Goal: Information Seeking & Learning: Find specific fact

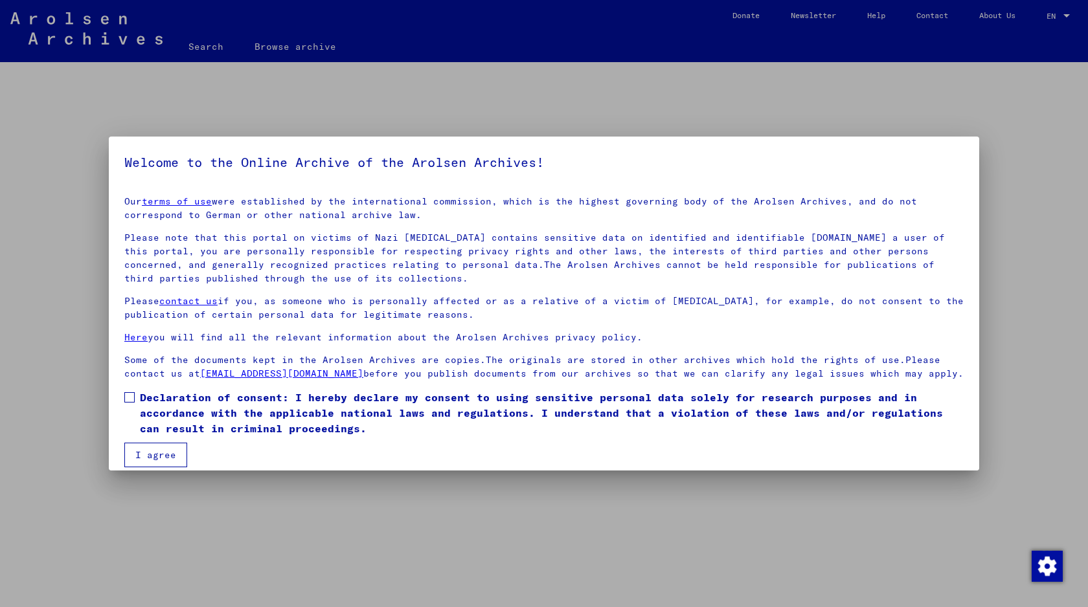
click at [127, 395] on span at bounding box center [129, 397] width 10 height 10
click at [133, 441] on mat-checkbox "Declaration of consent: I hereby declare my consent to using sensitive personal…" at bounding box center [543, 416] width 839 height 53
click at [142, 445] on button "I agree" at bounding box center [155, 455] width 63 height 25
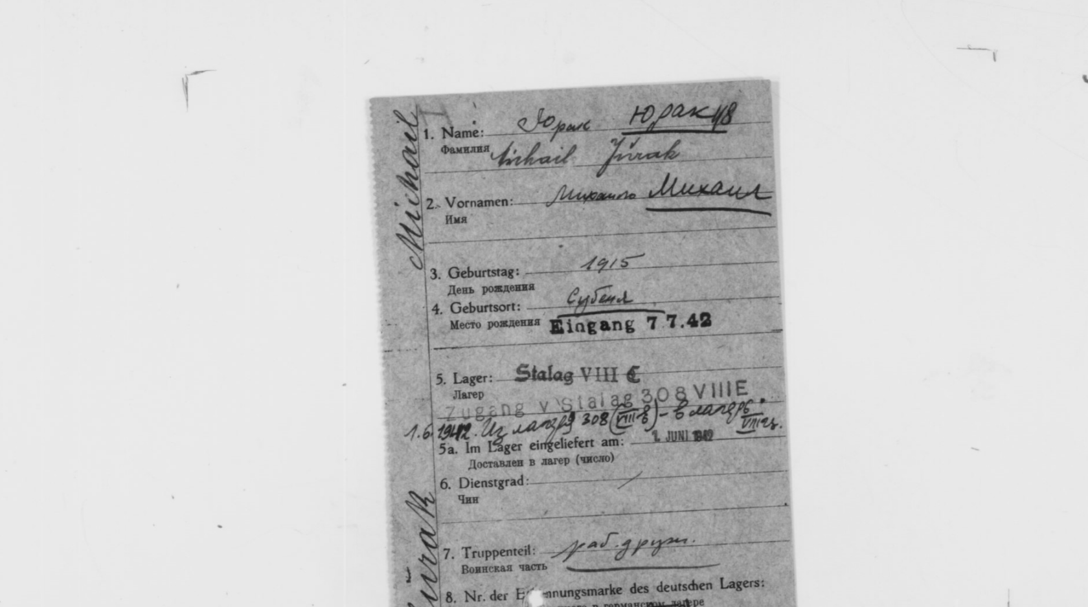
scroll to position [639, 0]
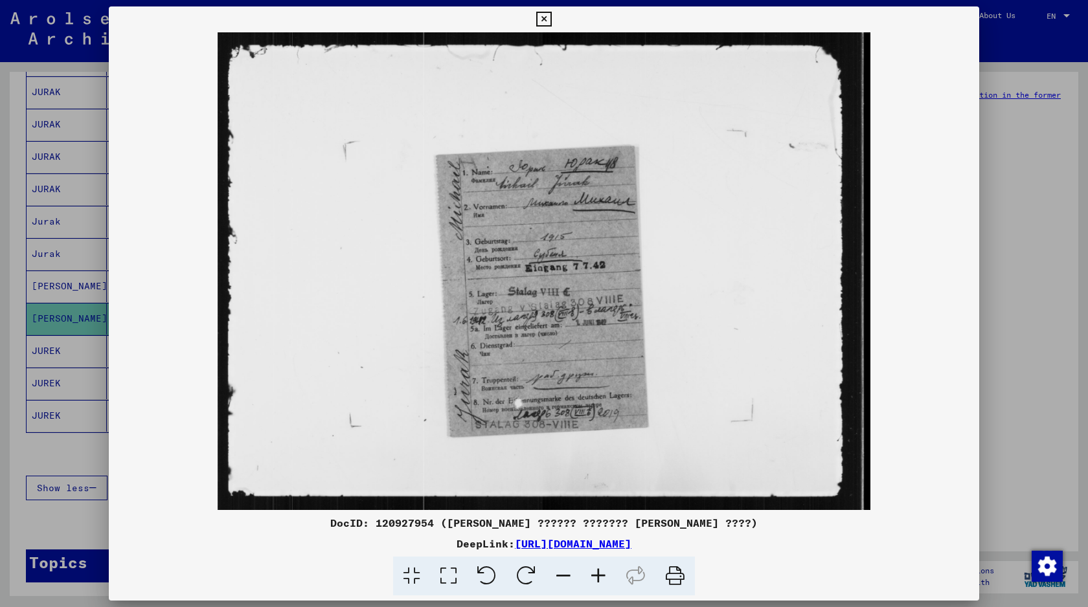
click at [1020, 138] on div at bounding box center [544, 303] width 1088 height 607
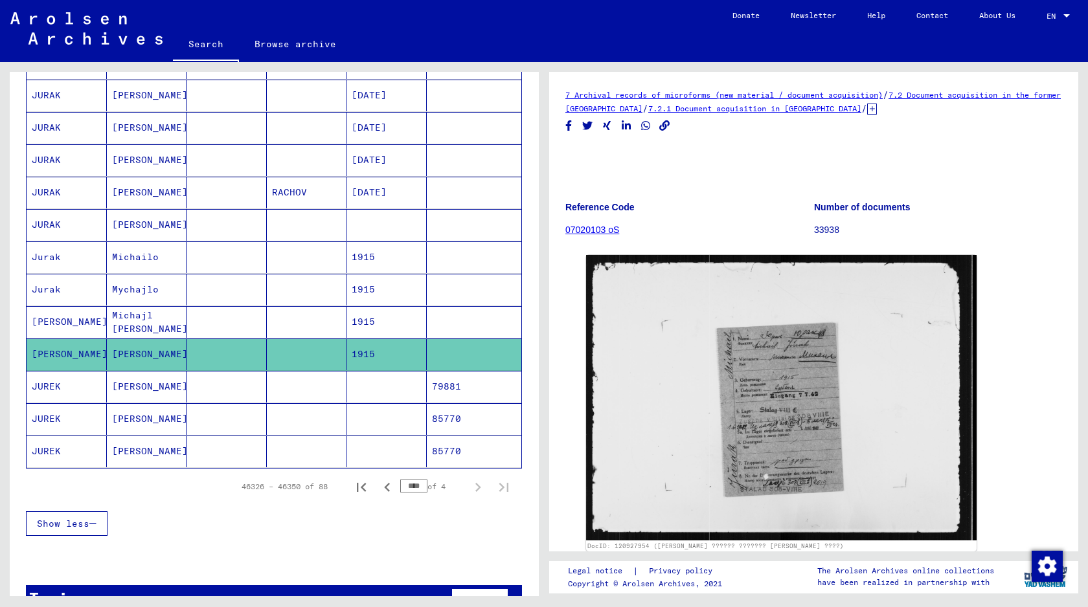
scroll to position [630, 0]
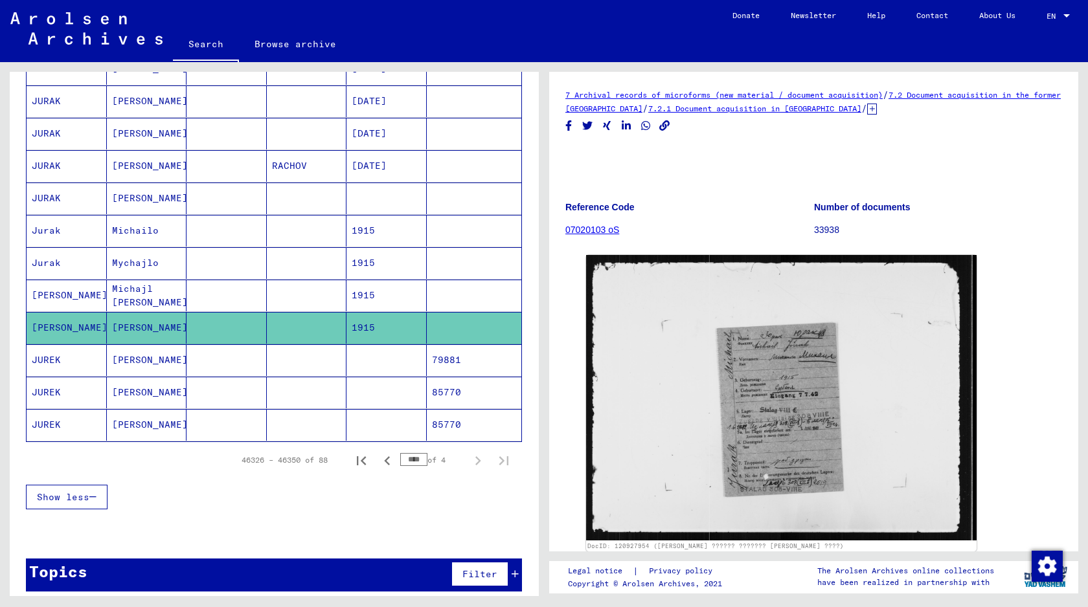
click at [223, 361] on mat-cell at bounding box center [226, 360] width 80 height 32
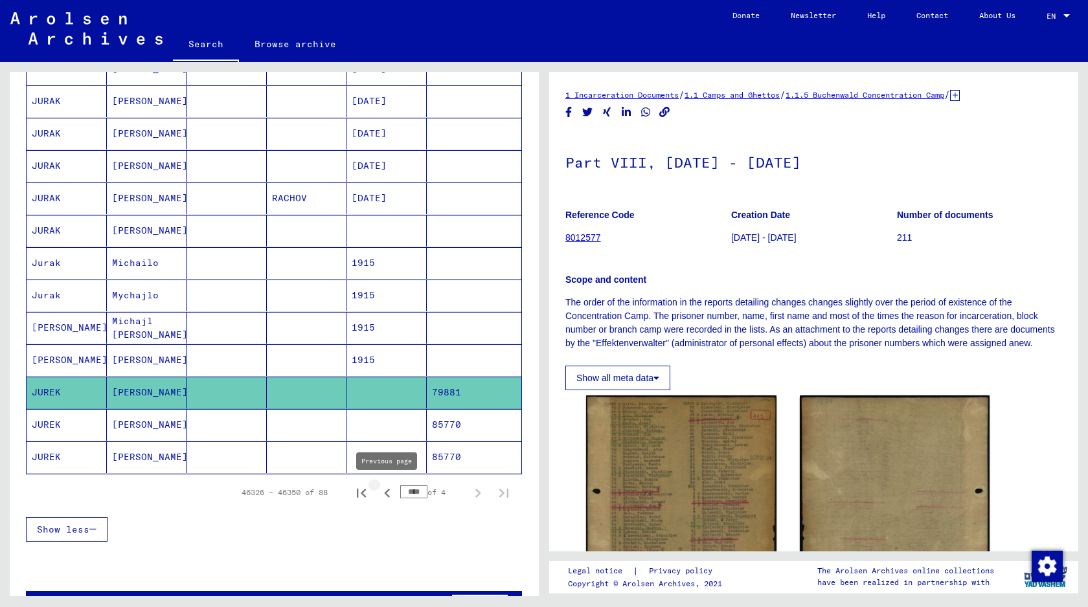
click at [386, 496] on icon "Previous page" at bounding box center [387, 493] width 18 height 18
type input "****"
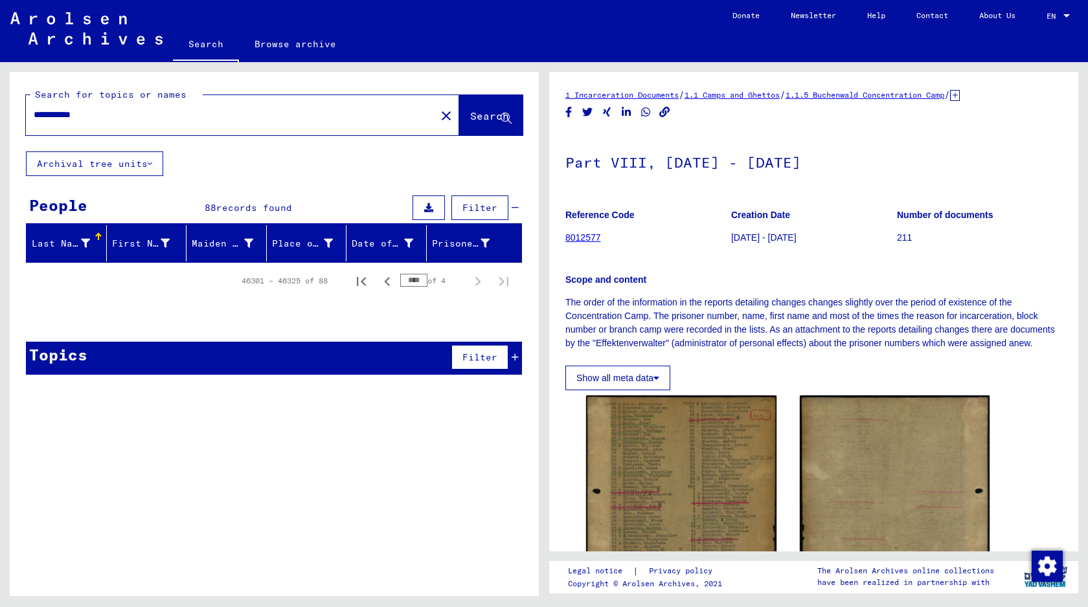
click at [464, 130] on button "Search" at bounding box center [490, 115] width 63 height 40
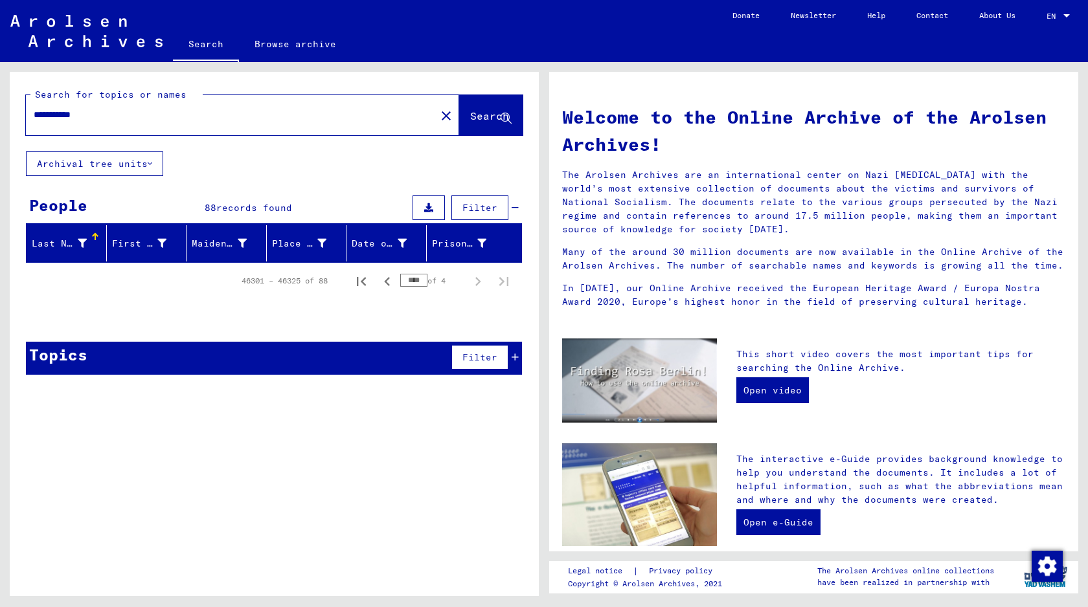
drag, startPoint x: 209, startPoint y: 111, endPoint x: 3, endPoint y: 115, distance: 205.9
click at [2, 115] on div "**********" at bounding box center [272, 329] width 544 height 534
paste input "**"
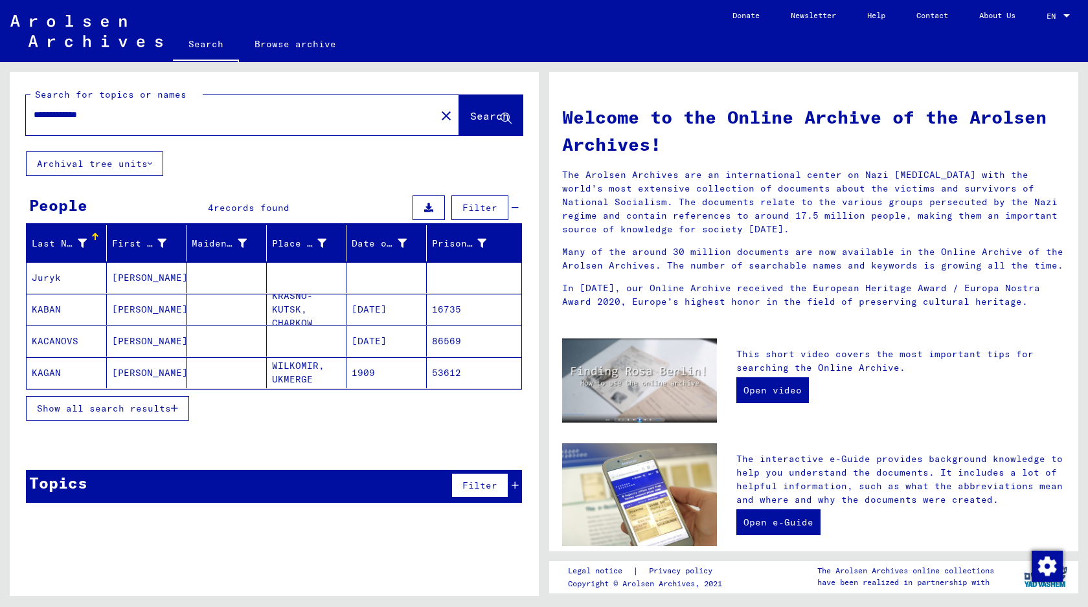
click at [213, 273] on mat-cell at bounding box center [226, 277] width 80 height 31
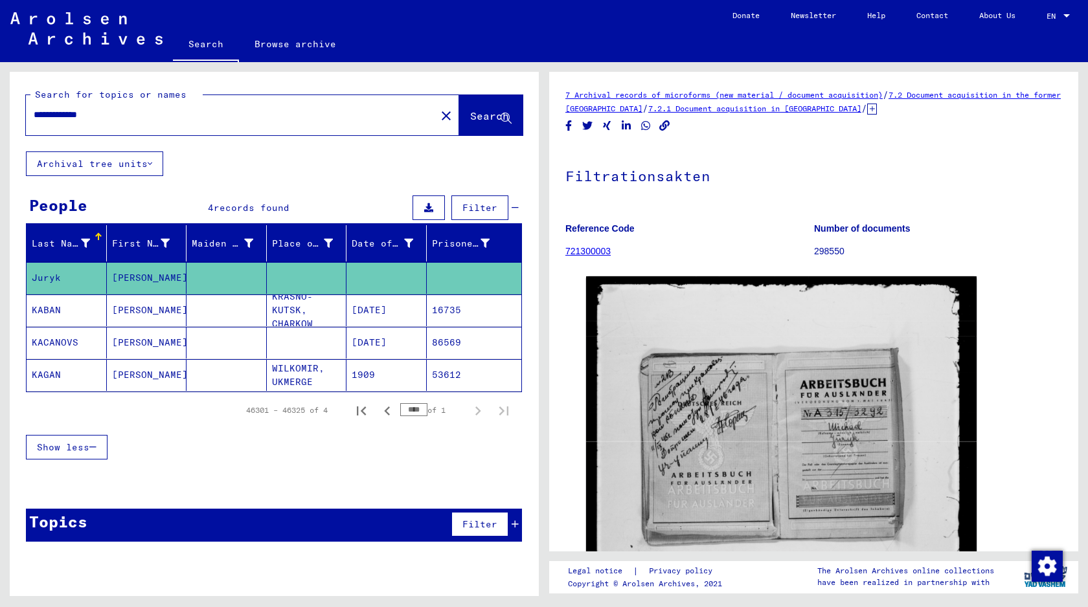
click at [69, 448] on span "Show less" at bounding box center [63, 448] width 52 height 12
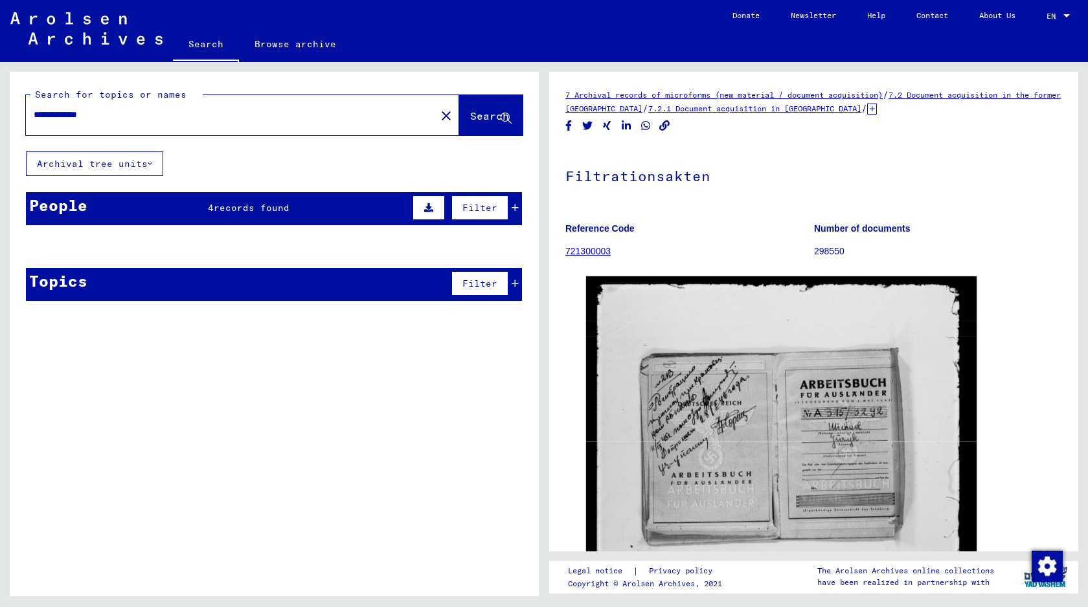
click at [242, 202] on span "records found" at bounding box center [252, 208] width 76 height 12
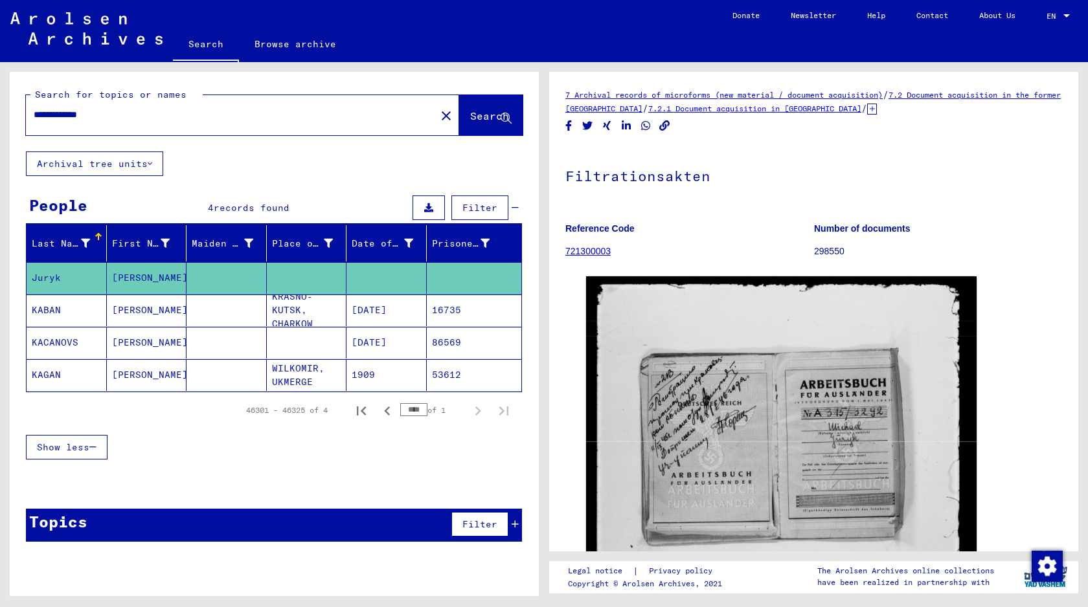
click at [210, 311] on mat-cell at bounding box center [226, 311] width 80 height 32
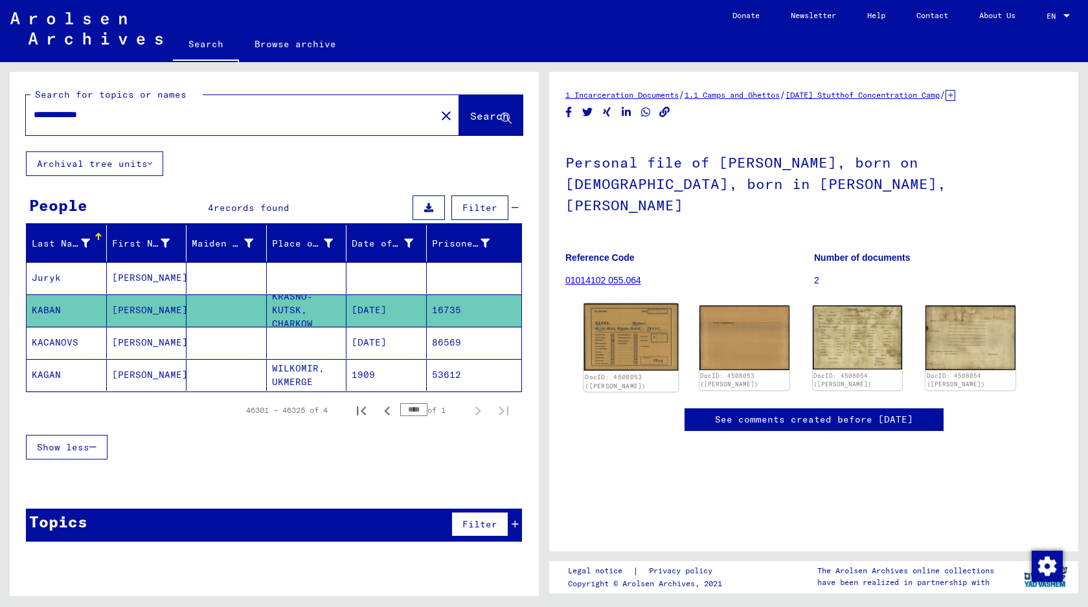
click at [629, 312] on img at bounding box center [631, 337] width 95 height 67
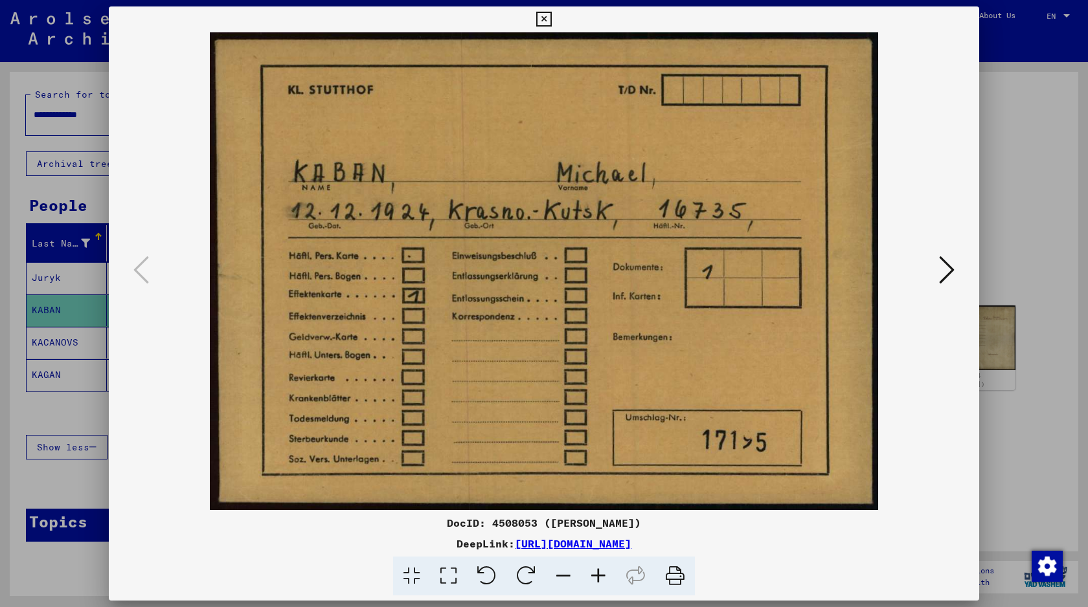
click at [1015, 275] on div at bounding box center [544, 303] width 1088 height 607
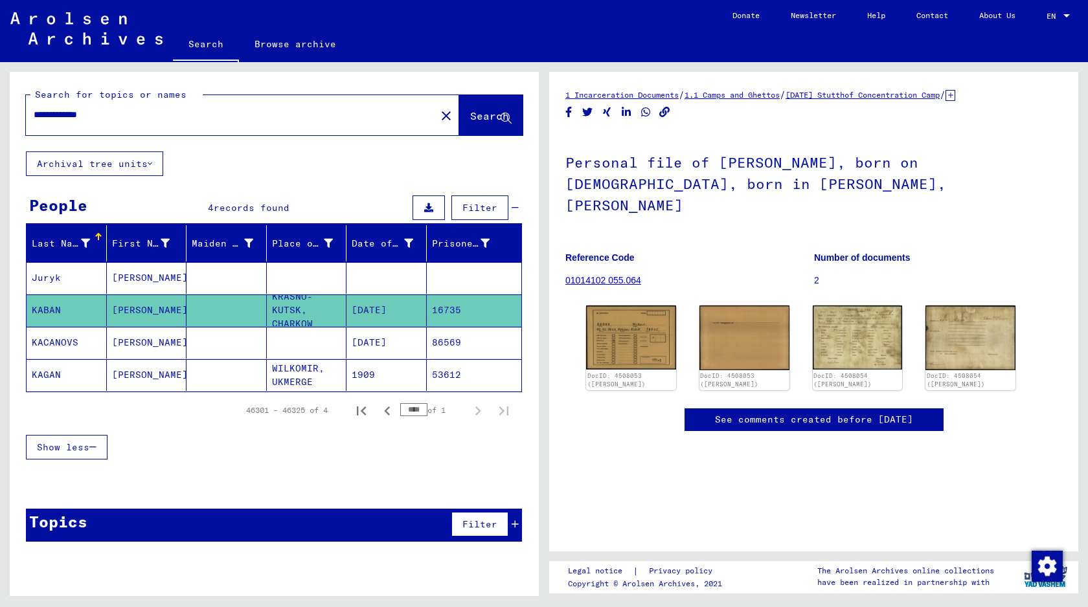
click at [195, 349] on mat-cell at bounding box center [226, 343] width 80 height 32
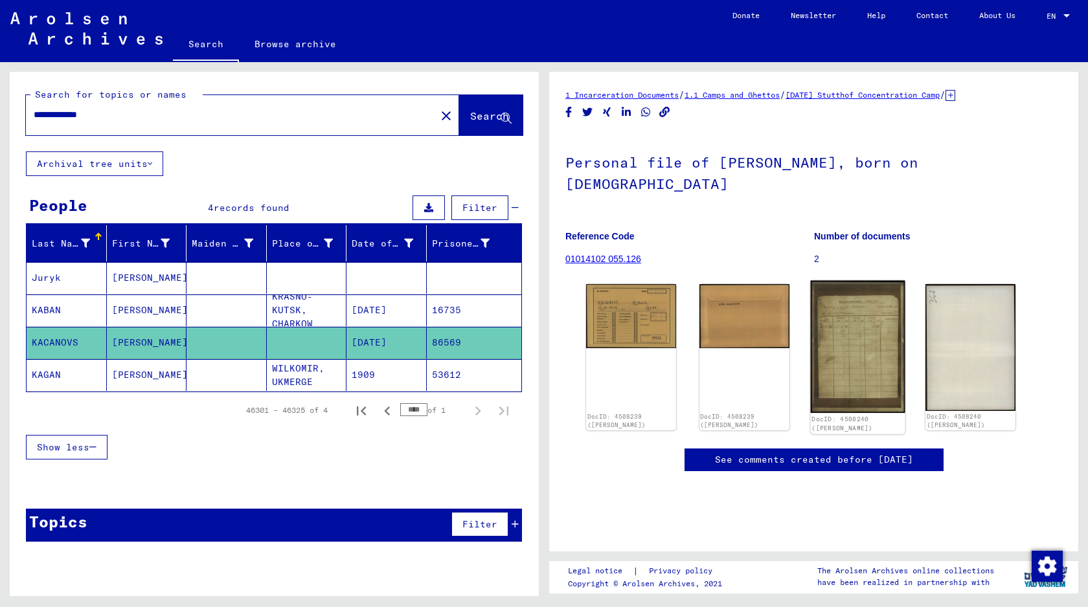
click at [872, 333] on img at bounding box center [857, 347] width 95 height 133
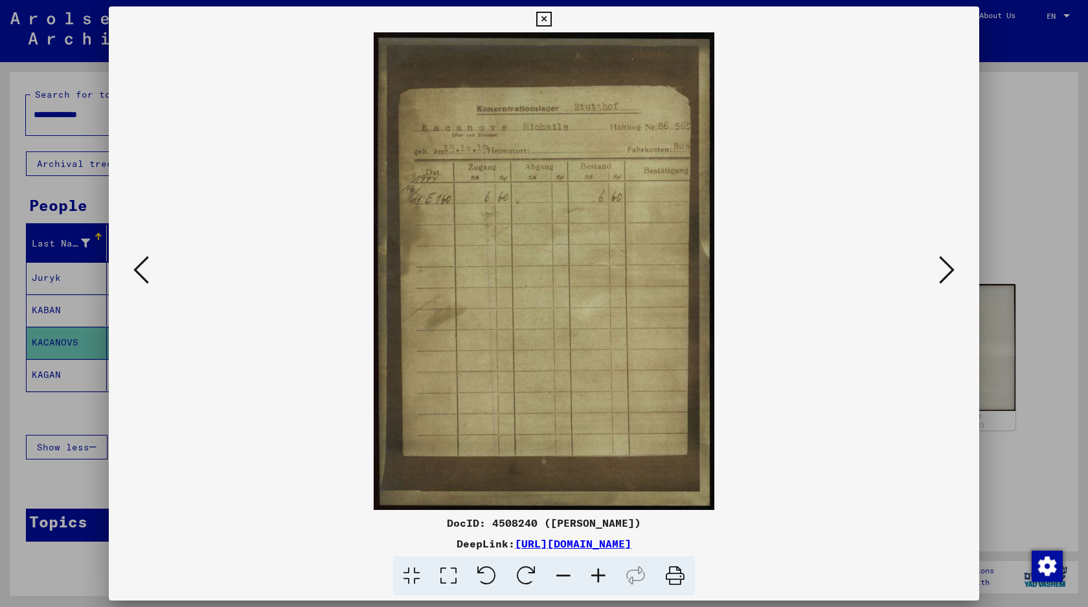
click at [1026, 148] on div at bounding box center [544, 303] width 1088 height 607
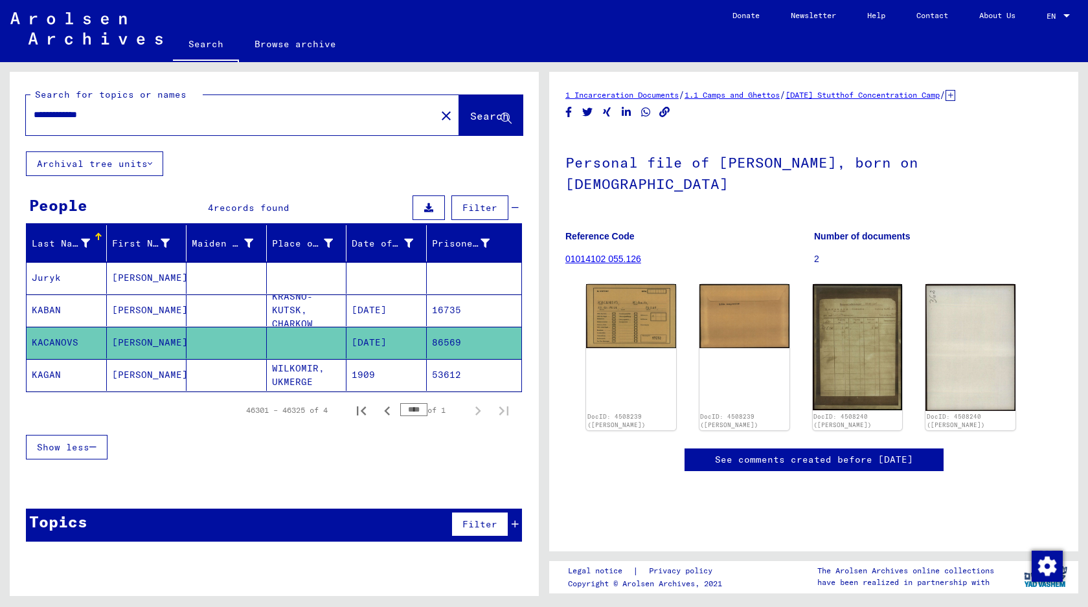
click at [227, 367] on mat-cell at bounding box center [226, 375] width 80 height 32
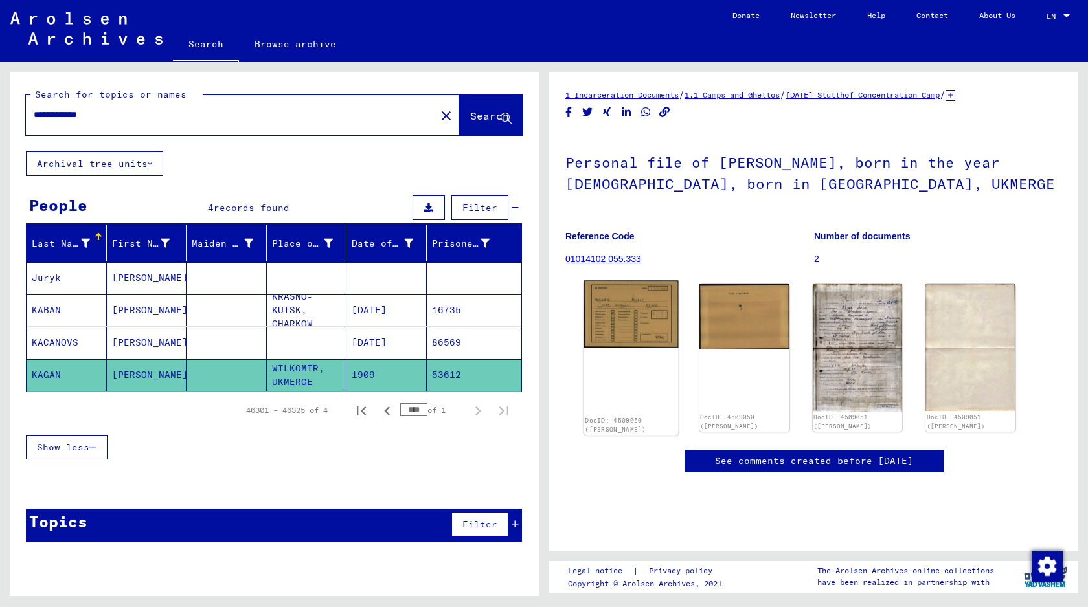
click at [611, 332] on img at bounding box center [631, 314] width 95 height 67
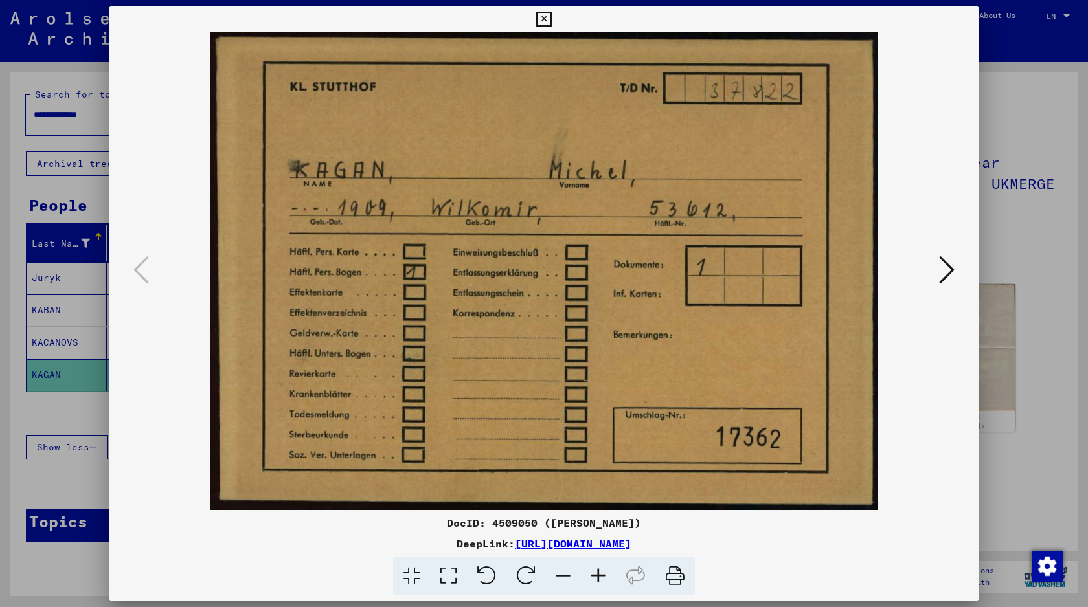
click at [982, 312] on div at bounding box center [544, 303] width 1088 height 607
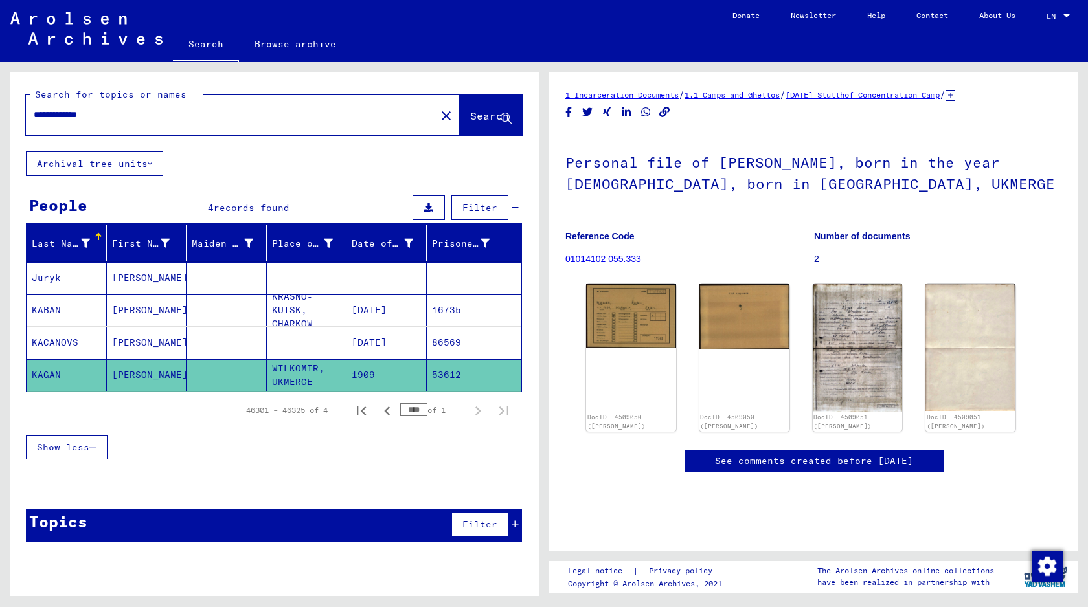
click at [61, 116] on input "**********" at bounding box center [231, 115] width 394 height 14
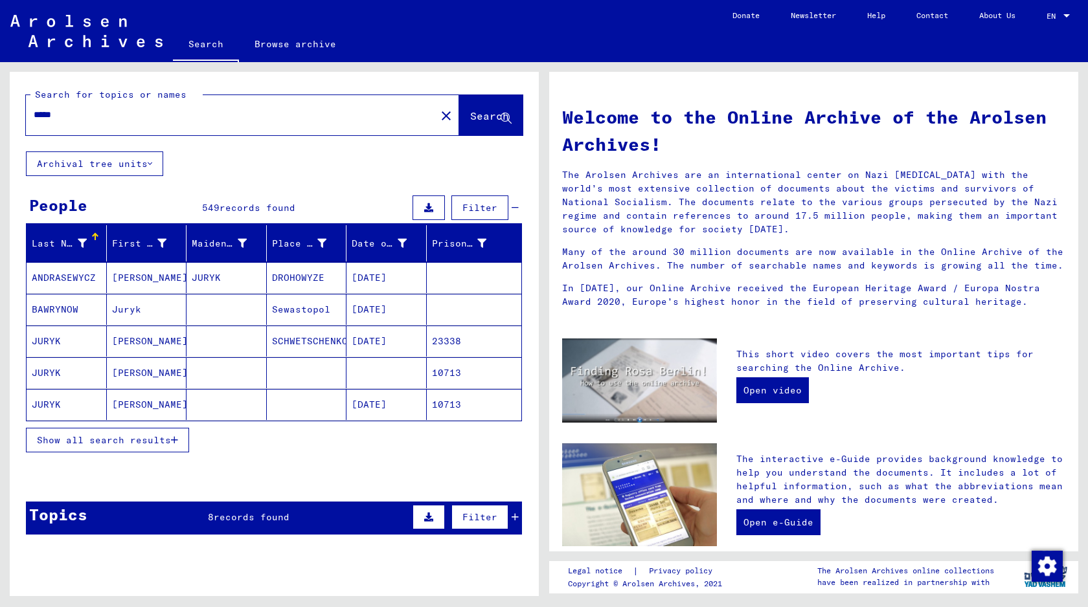
click at [108, 460] on div "Last Name First Name Maiden Name Place of Birth Date of Birth Prisoner # [PERSO…" at bounding box center [274, 347] width 529 height 244
click at [115, 427] on div "Show all search results" at bounding box center [274, 441] width 496 height 38
click at [113, 436] on span "Show all search results" at bounding box center [104, 440] width 134 height 12
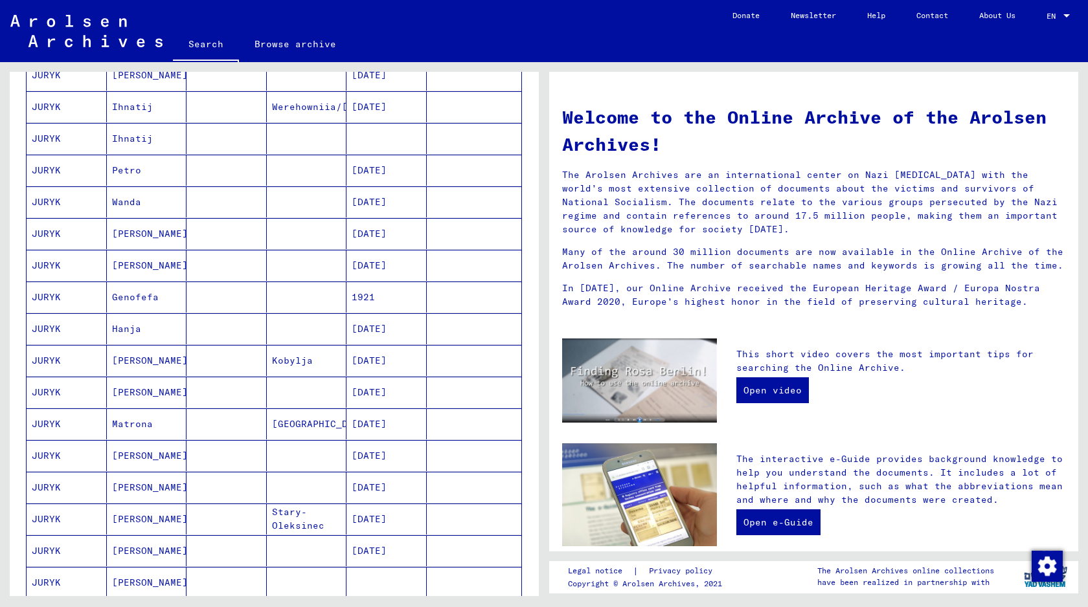
scroll to position [400, 0]
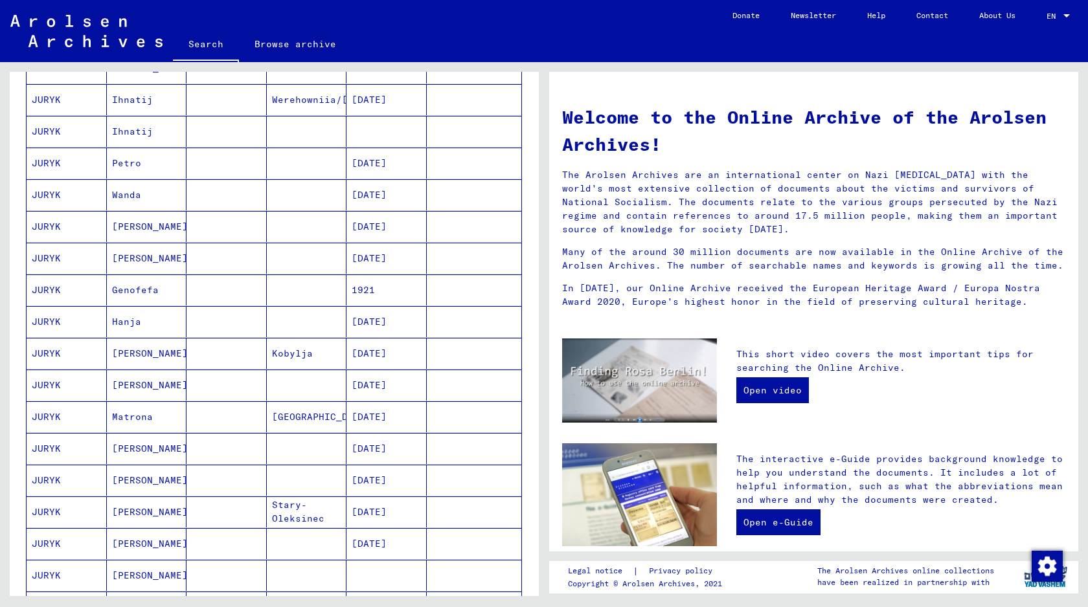
click at [196, 422] on mat-cell at bounding box center [226, 416] width 80 height 31
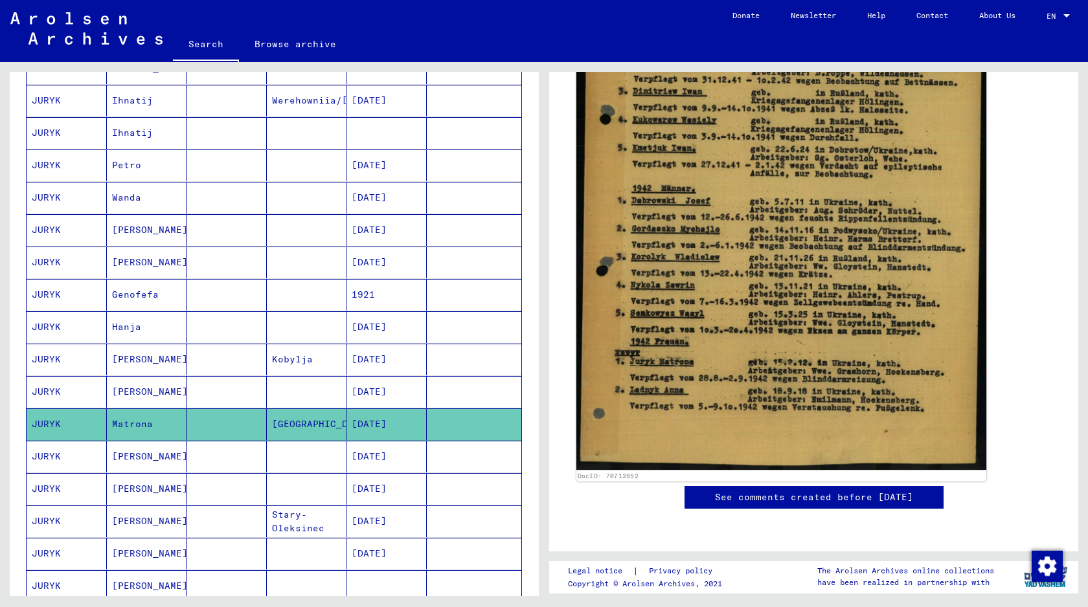
scroll to position [433, 0]
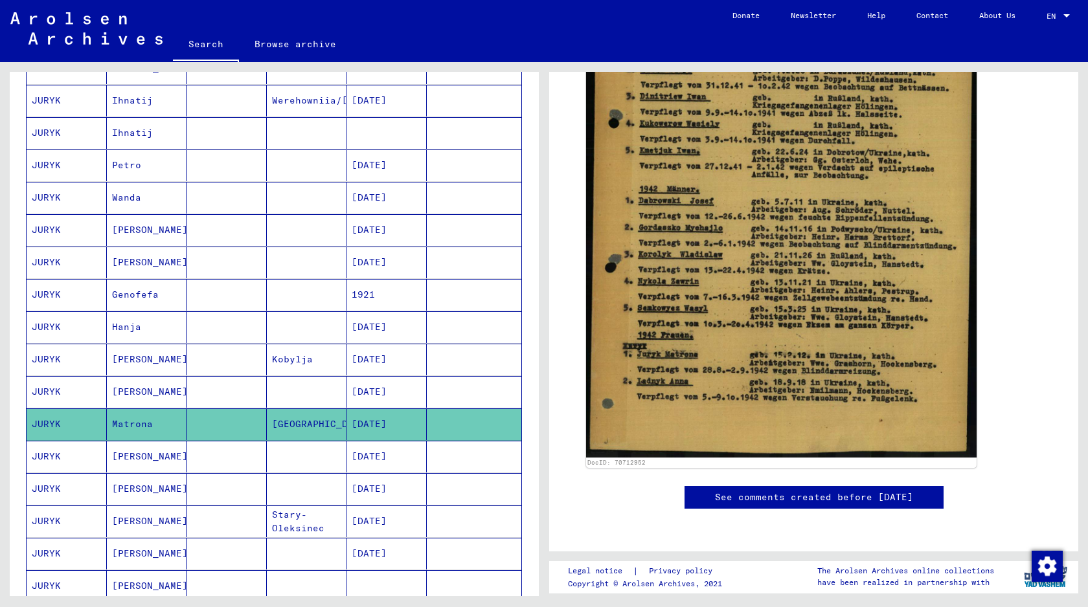
click at [249, 452] on mat-cell at bounding box center [226, 457] width 80 height 32
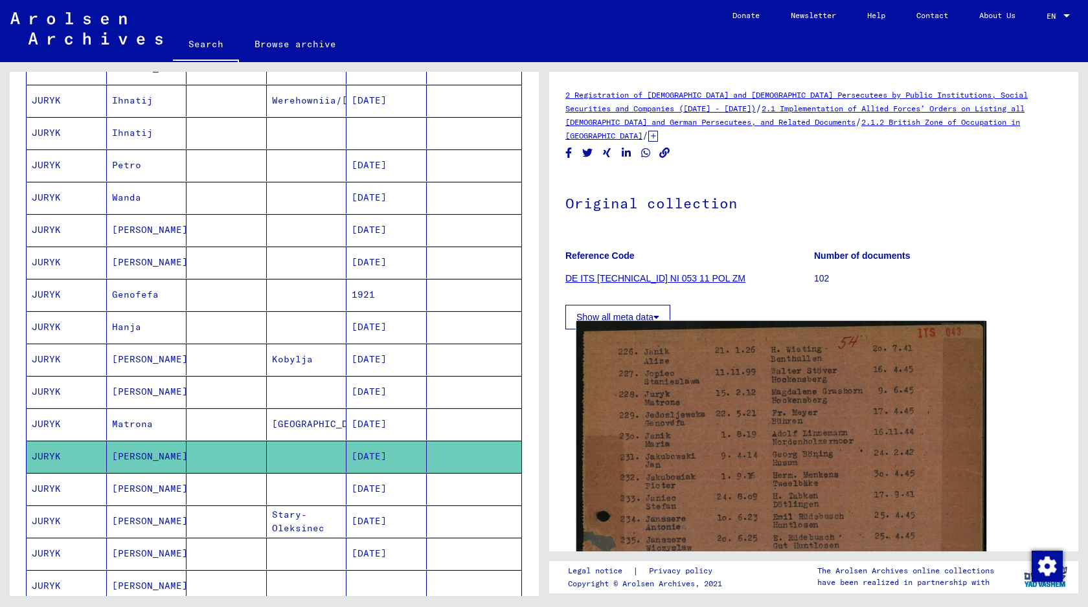
click at [711, 437] on img at bounding box center [781, 602] width 410 height 563
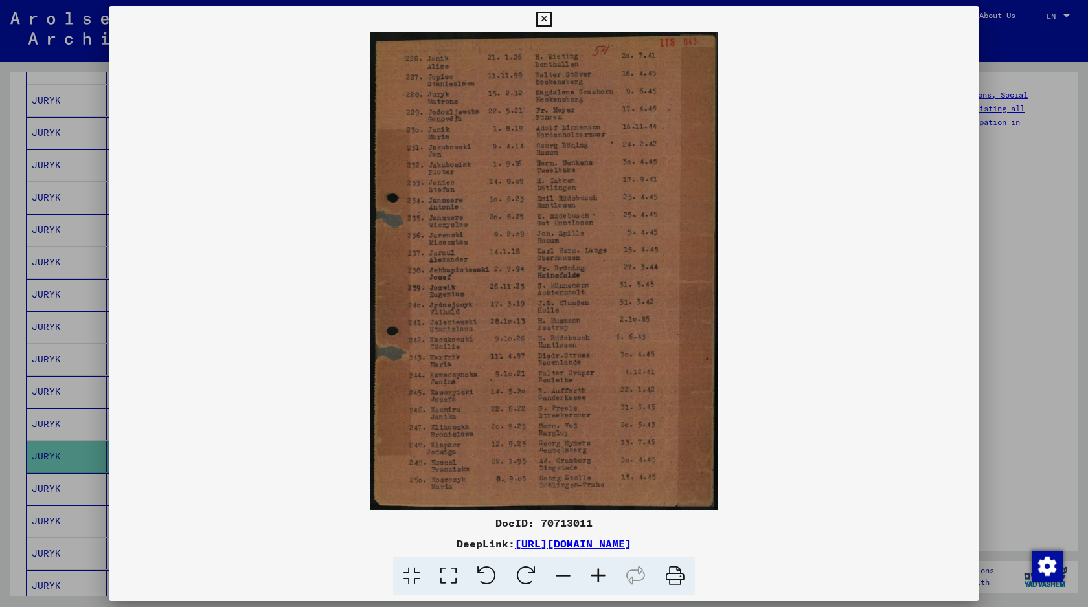
click at [1080, 273] on div at bounding box center [544, 303] width 1088 height 607
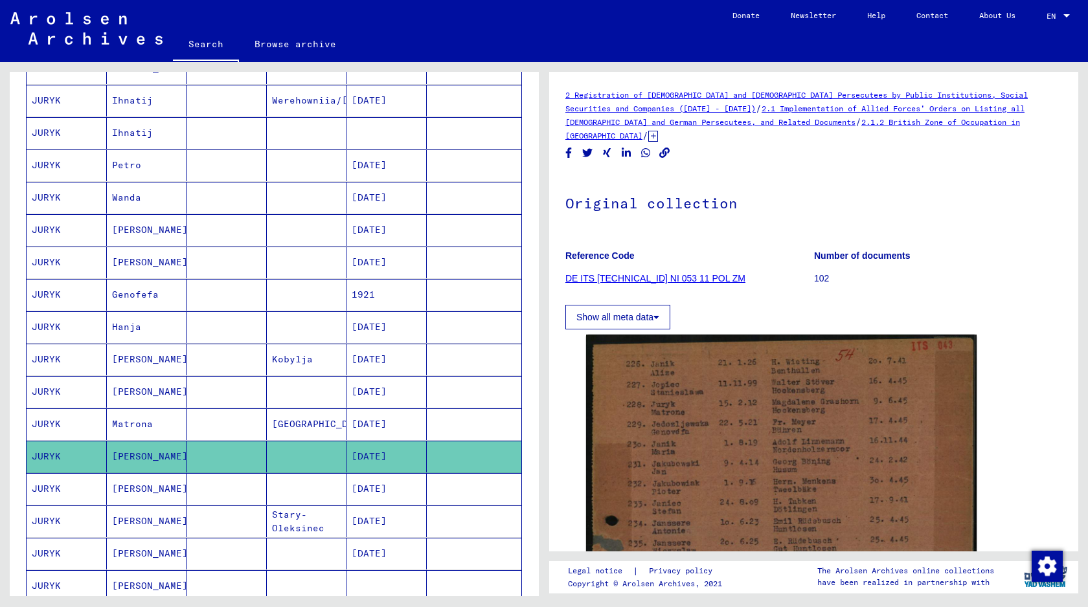
click at [227, 431] on mat-cell at bounding box center [226, 425] width 80 height 32
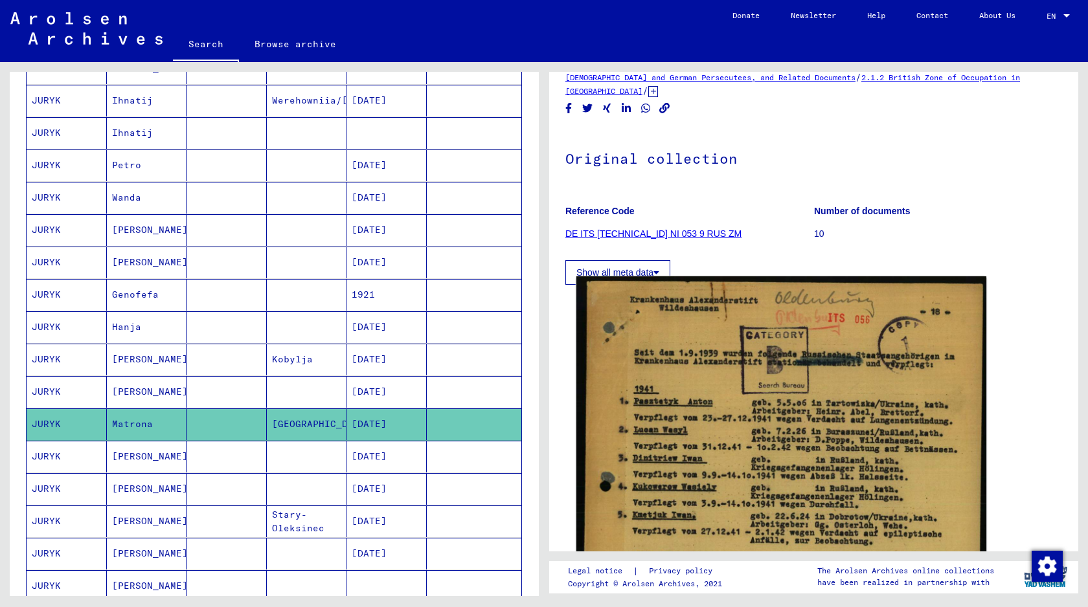
scroll to position [152, 0]
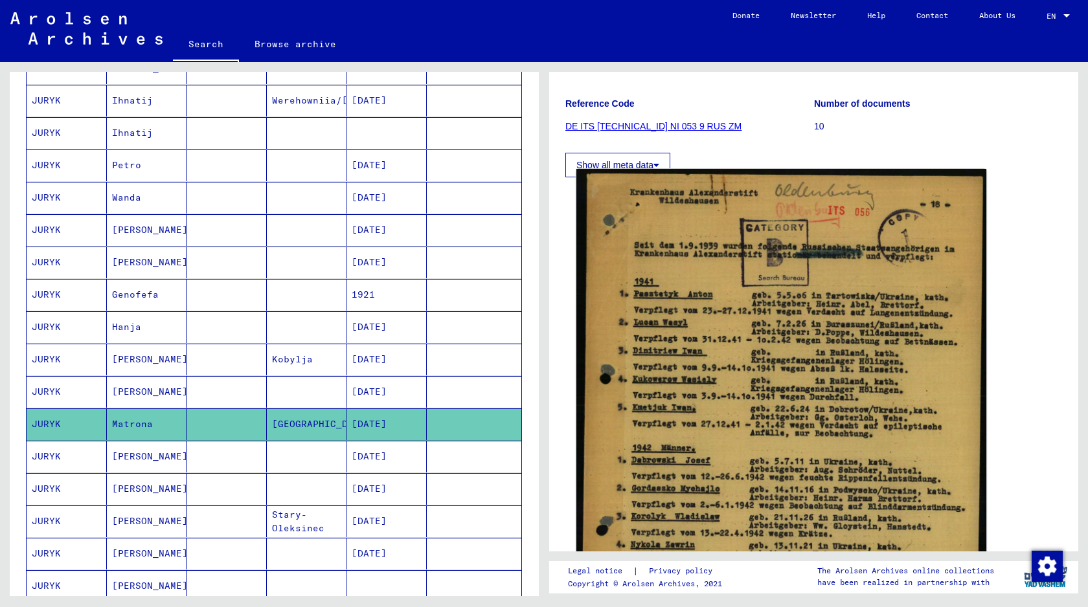
click at [646, 391] on img at bounding box center [781, 449] width 410 height 561
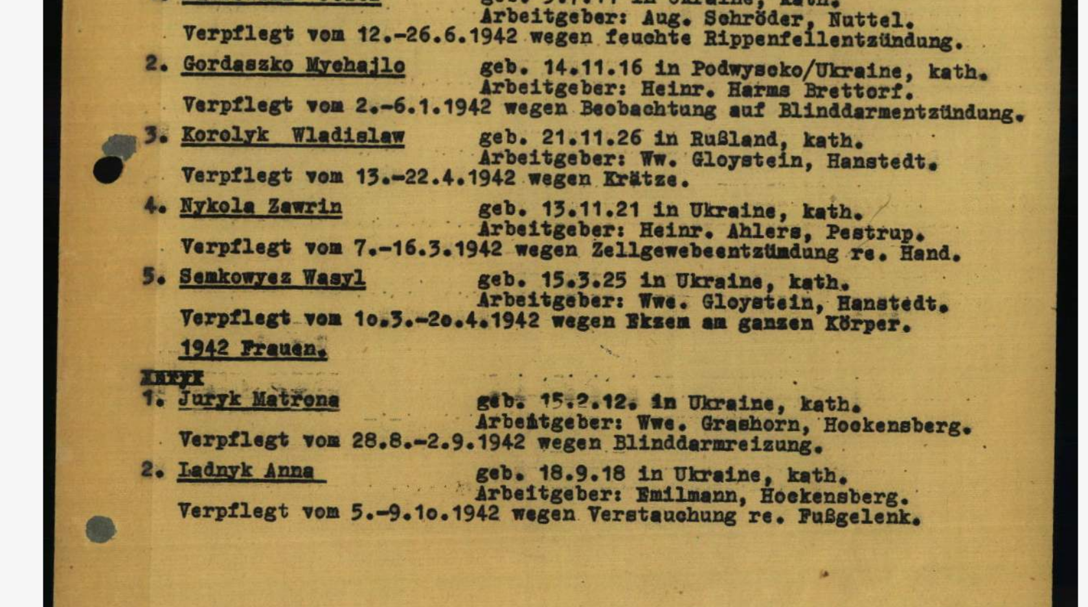
click at [626, 397] on img at bounding box center [544, 271] width 870 height 478
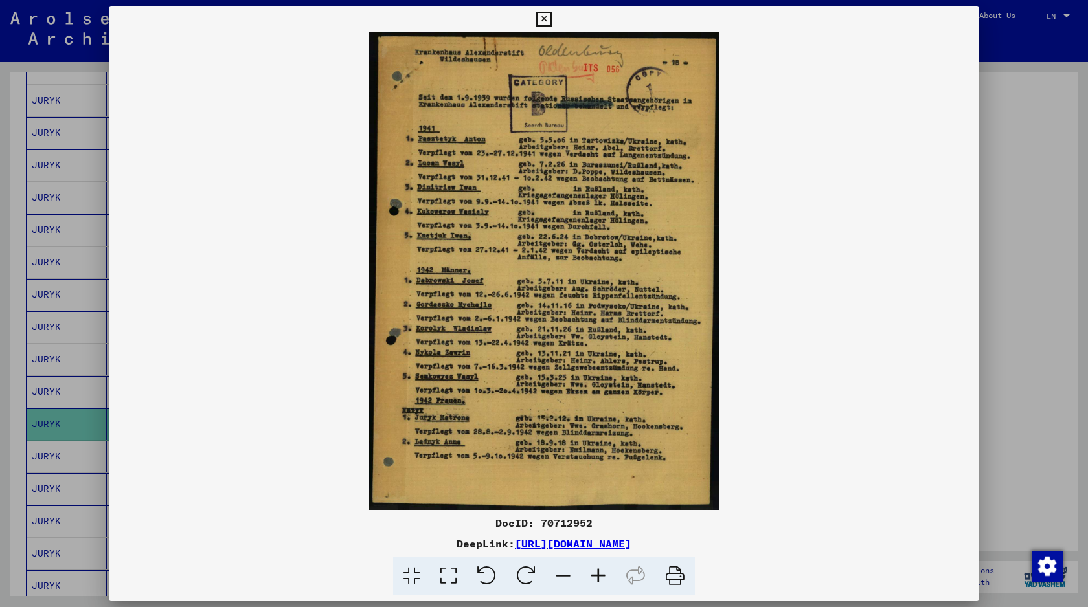
click at [985, 274] on div at bounding box center [544, 303] width 1088 height 607
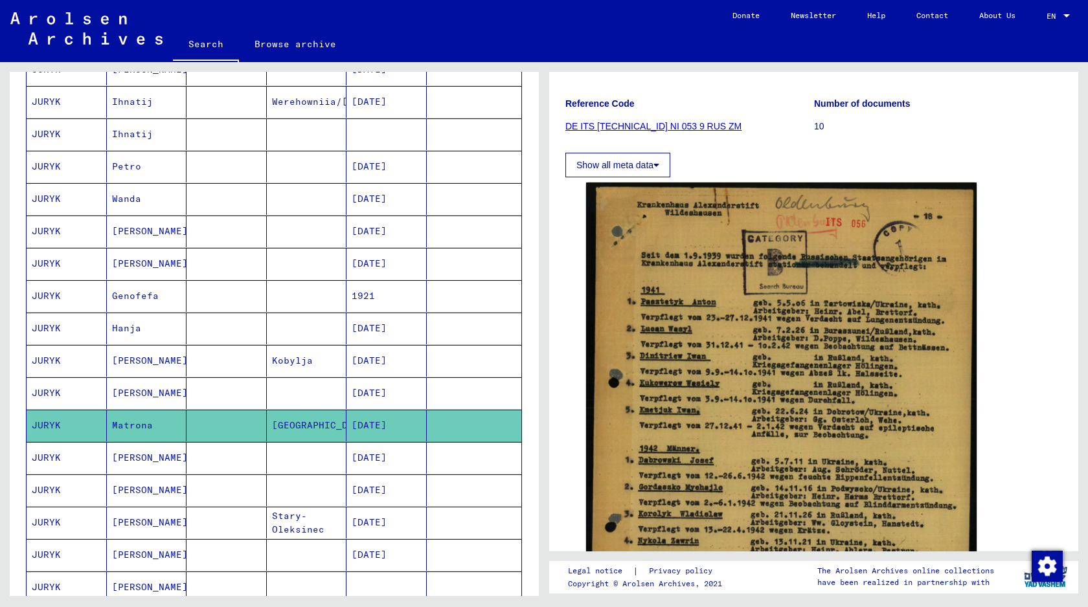
scroll to position [0, 0]
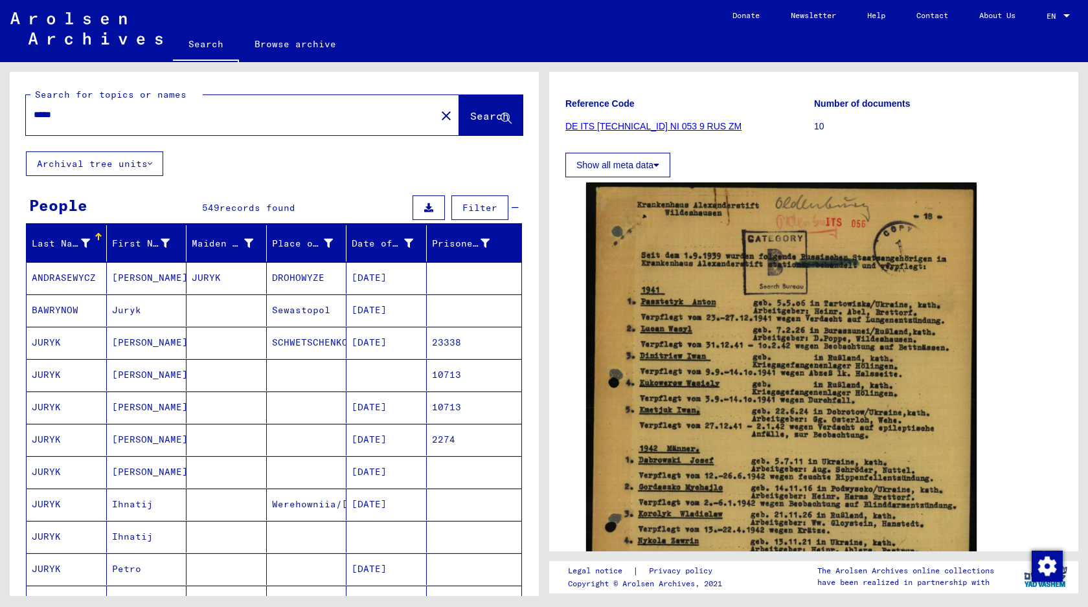
click at [248, 114] on input "*****" at bounding box center [231, 115] width 394 height 14
type input "**********"
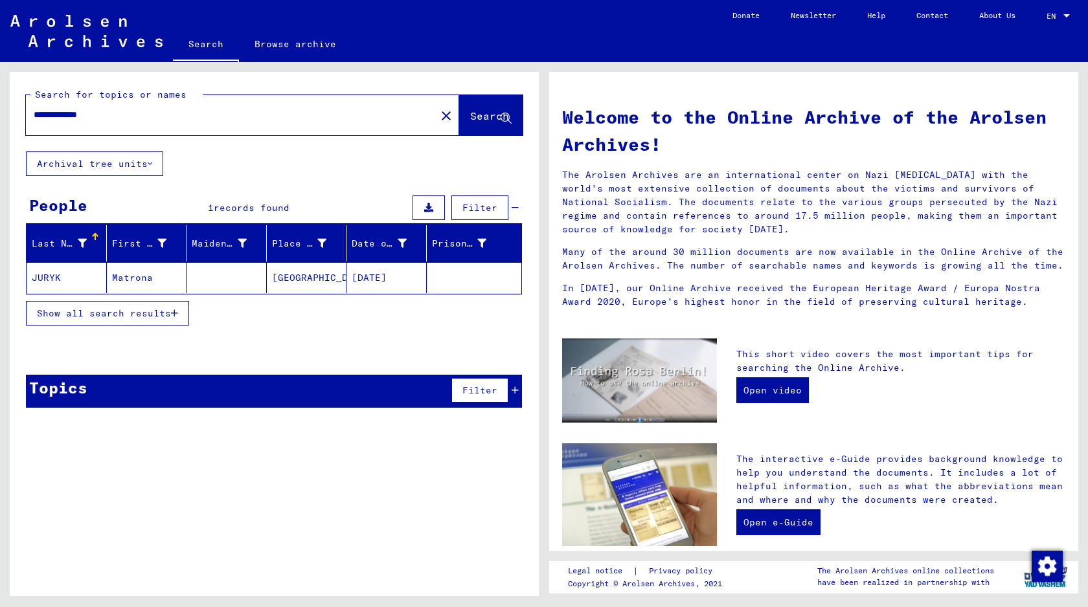
click at [233, 284] on mat-cell at bounding box center [226, 277] width 80 height 31
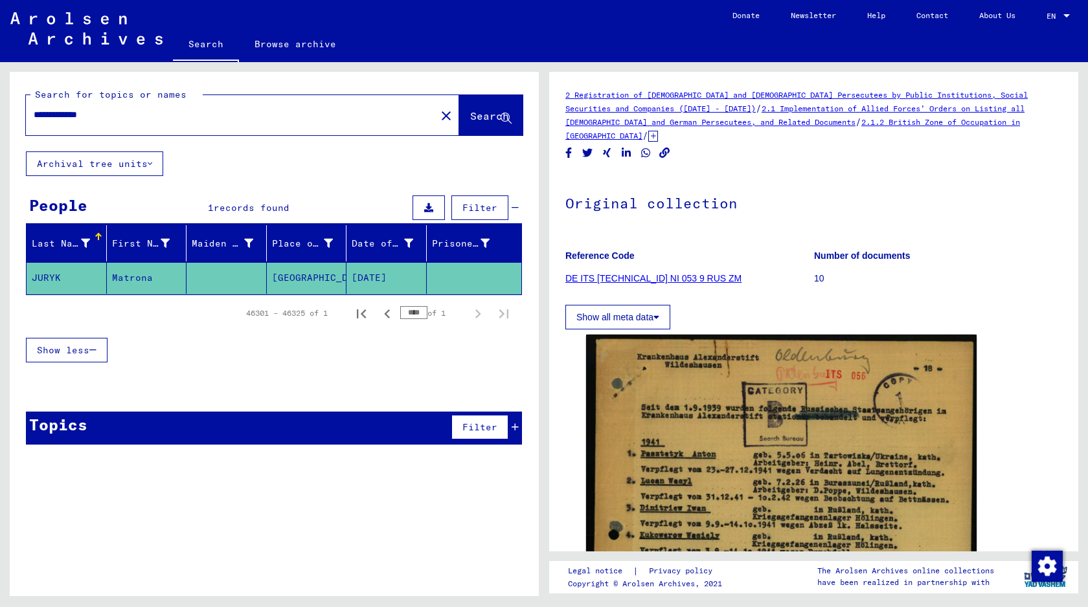
click at [822, 272] on p "10" at bounding box center [938, 279] width 248 height 14
click at [666, 309] on button "Show all meta data" at bounding box center [617, 317] width 105 height 25
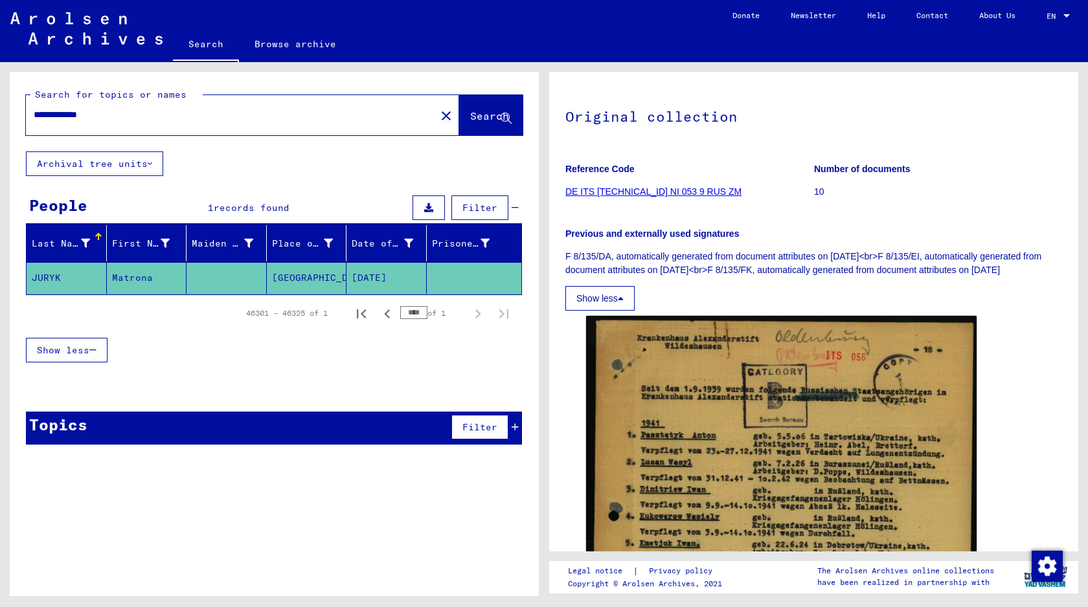
scroll to position [43, 0]
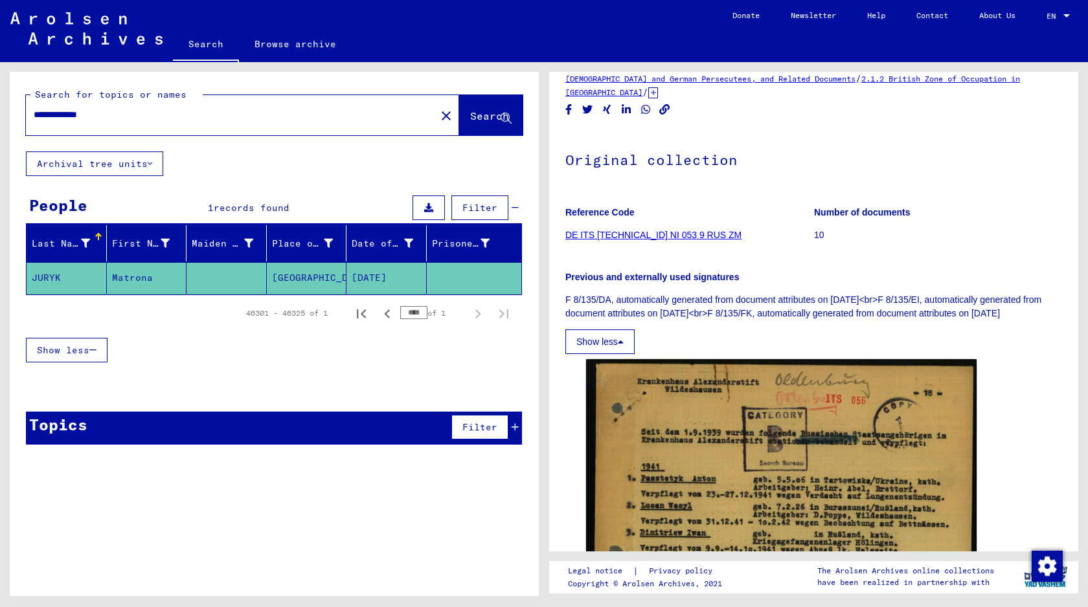
click at [627, 335] on button "Show less" at bounding box center [599, 342] width 69 height 25
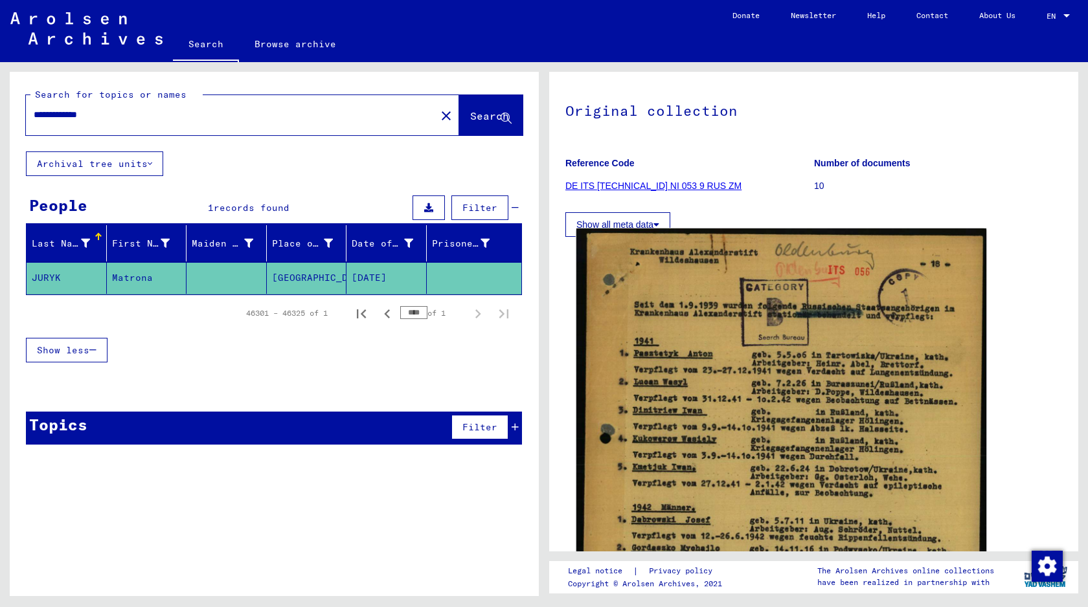
scroll to position [0, 0]
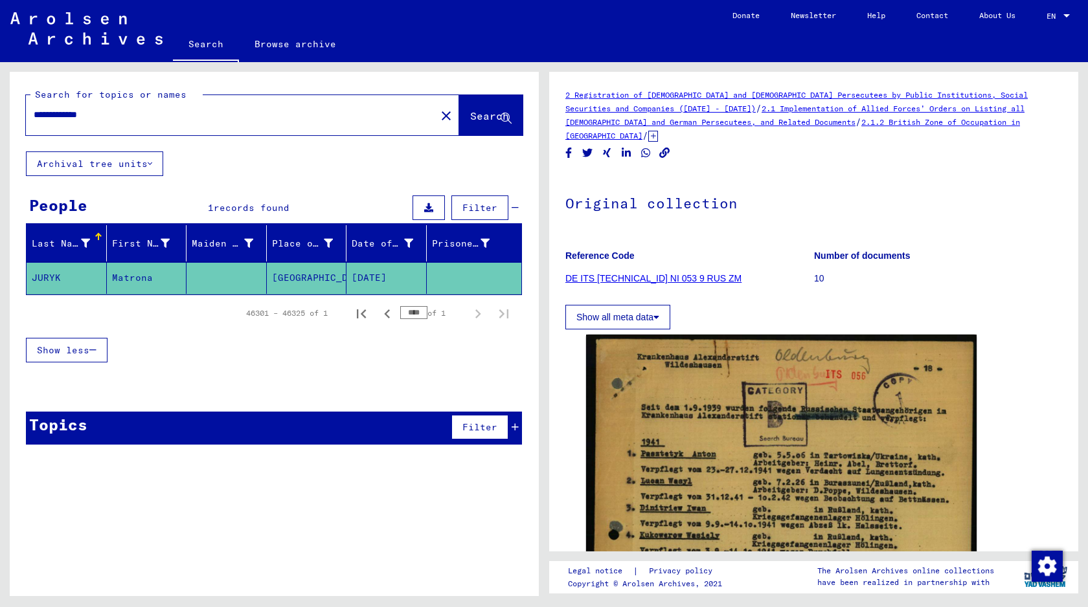
click at [653, 273] on link "DE ITS [TECHNICAL_ID] NI 053 9 RUS ZM" at bounding box center [653, 278] width 176 height 10
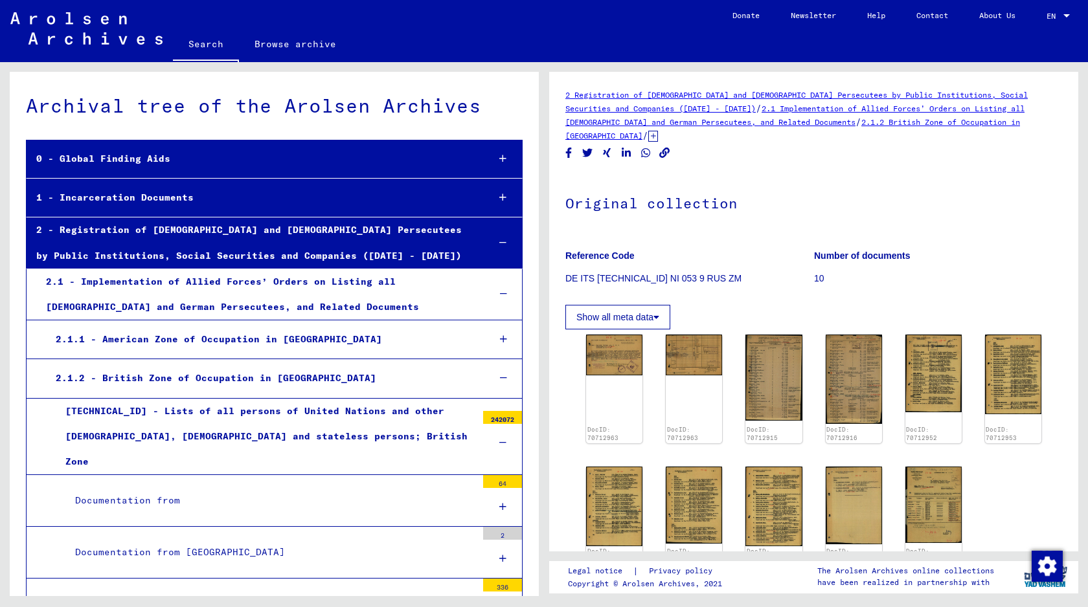
scroll to position [4139, 0]
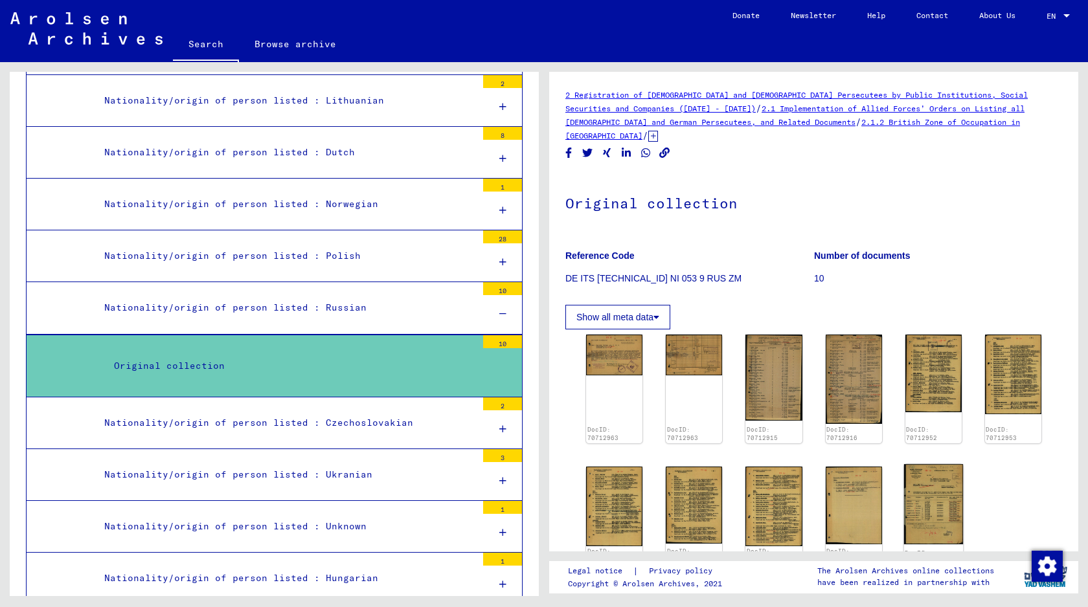
click at [933, 481] on img at bounding box center [933, 504] width 60 height 80
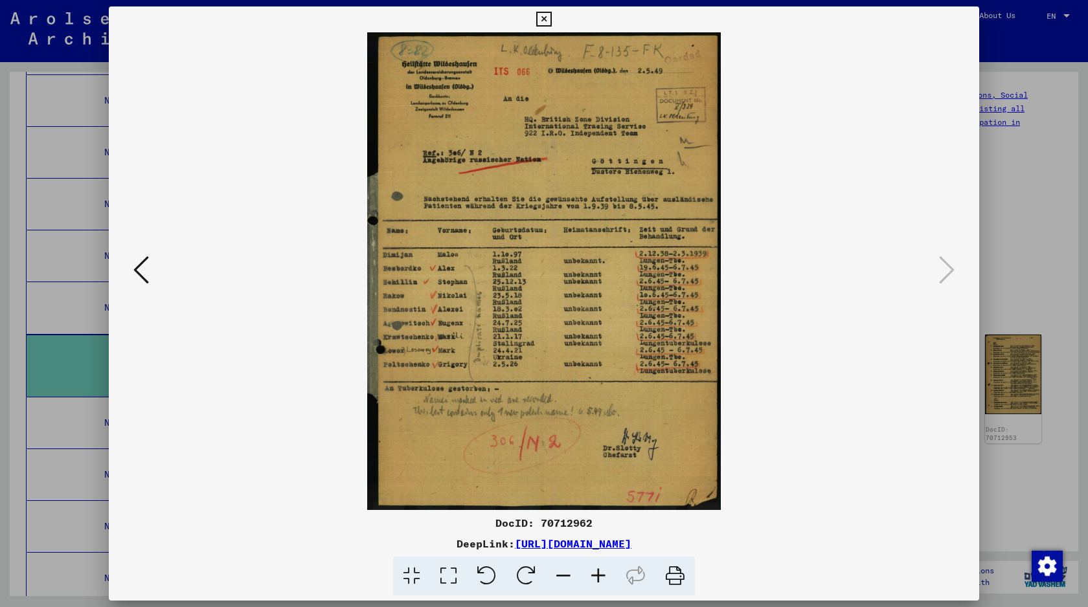
click at [565, 315] on img at bounding box center [544, 271] width 782 height 478
click at [880, 529] on div "DocID: 70712962" at bounding box center [544, 523] width 870 height 16
click at [148, 278] on icon at bounding box center [141, 269] width 16 height 31
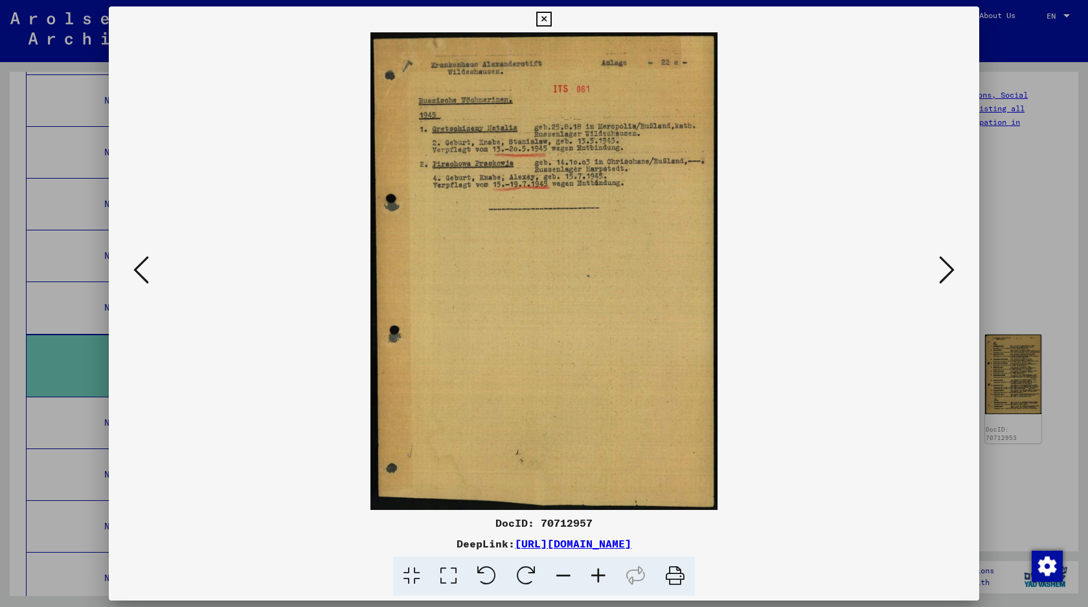
click at [151, 276] on button at bounding box center [141, 271] width 23 height 37
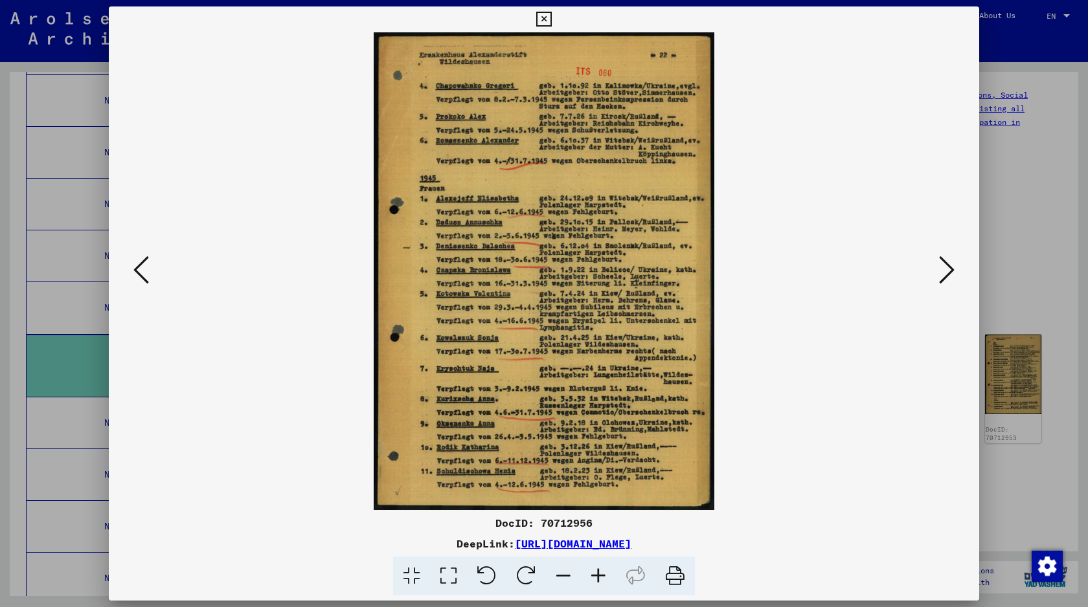
click at [192, 252] on img at bounding box center [544, 271] width 782 height 478
click at [150, 258] on button at bounding box center [141, 271] width 23 height 37
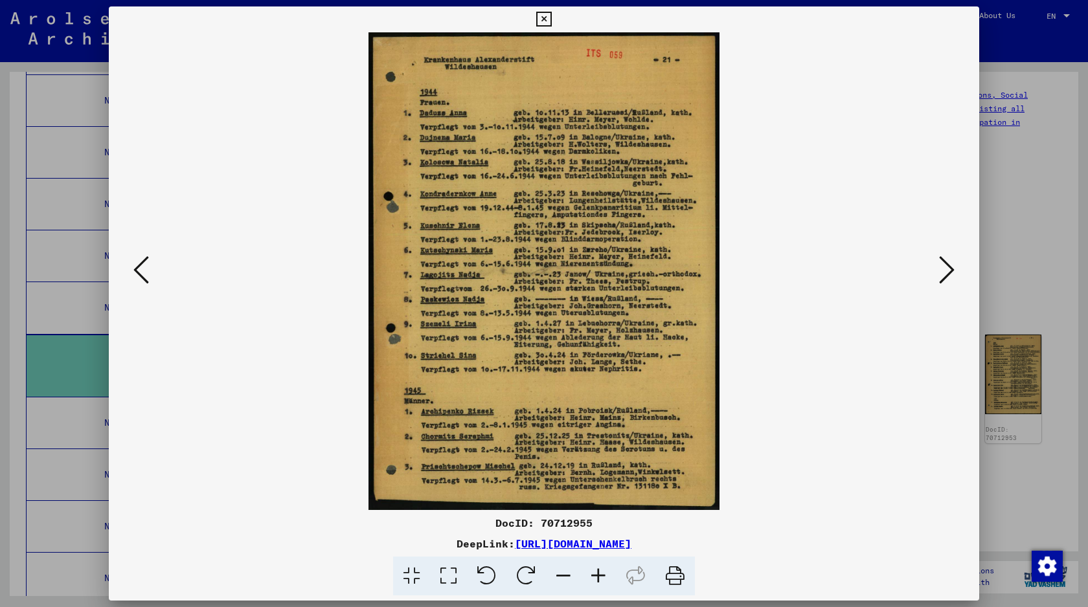
click at [1031, 155] on div at bounding box center [544, 303] width 1088 height 607
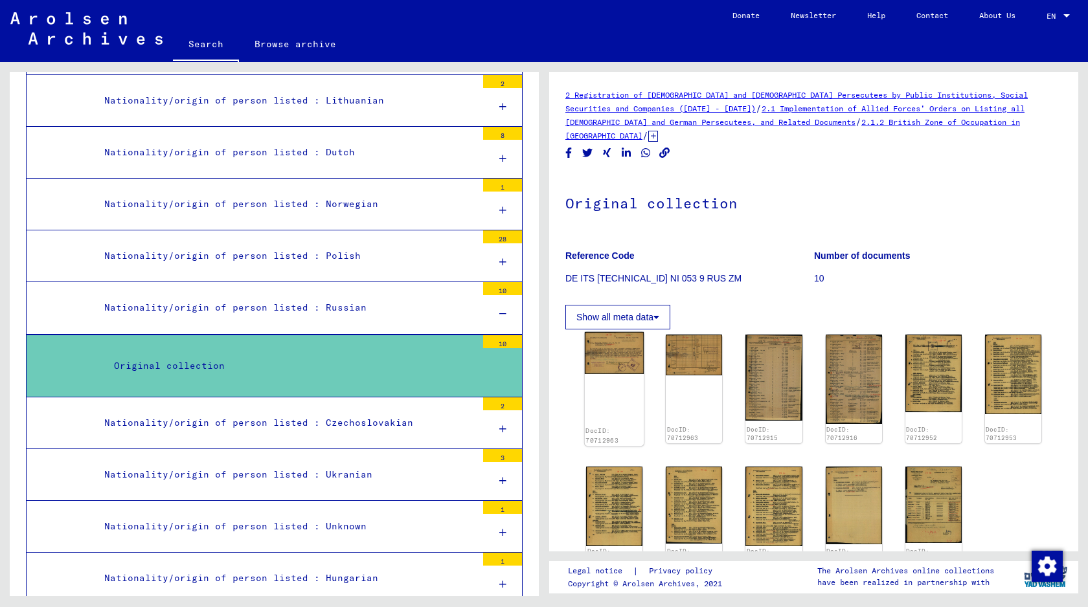
click at [624, 378] on div "DocID: 70712963" at bounding box center [615, 389] width 60 height 114
click at [621, 343] on img at bounding box center [615, 353] width 60 height 42
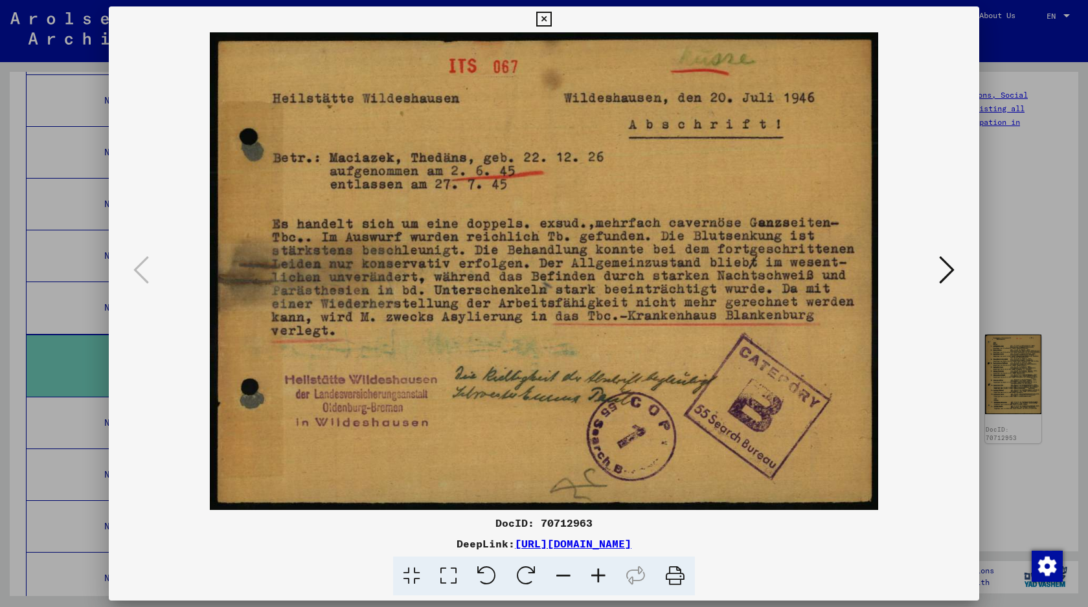
click at [947, 277] on icon at bounding box center [947, 269] width 16 height 31
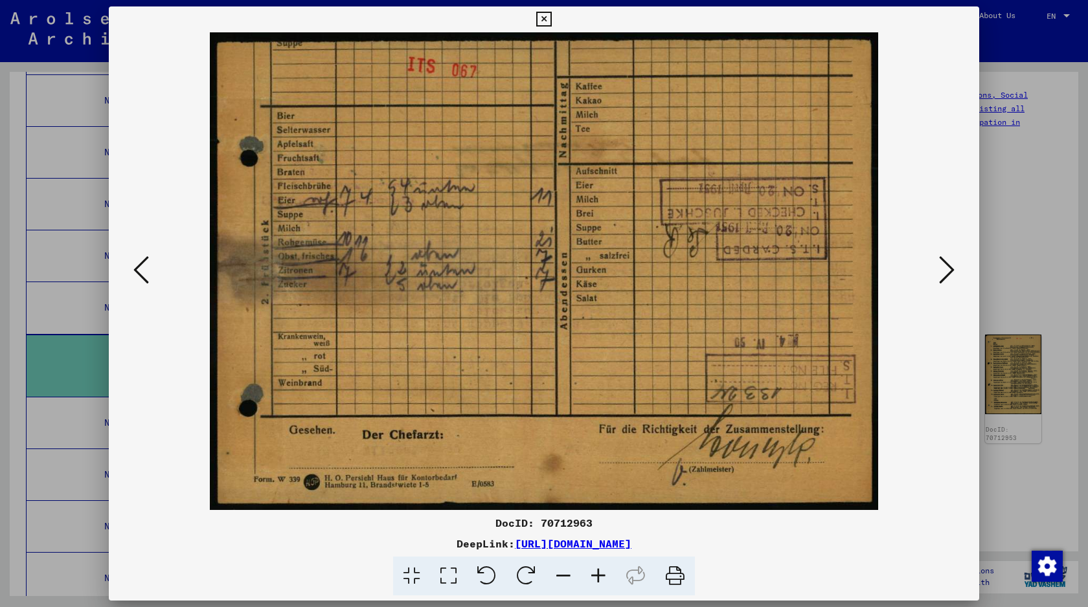
click at [947, 277] on icon at bounding box center [947, 269] width 16 height 31
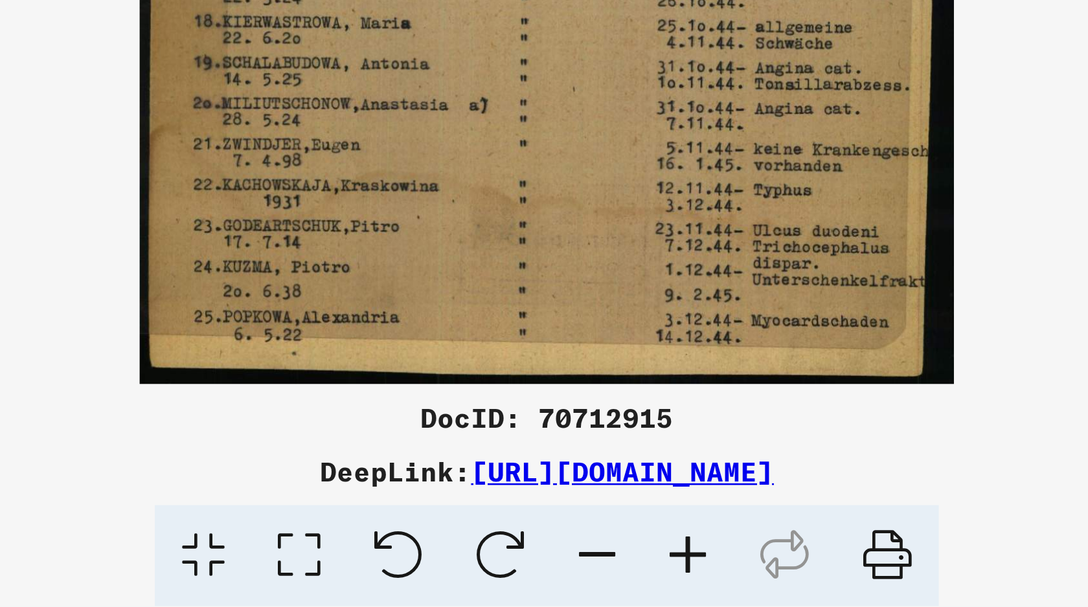
scroll to position [0, 0]
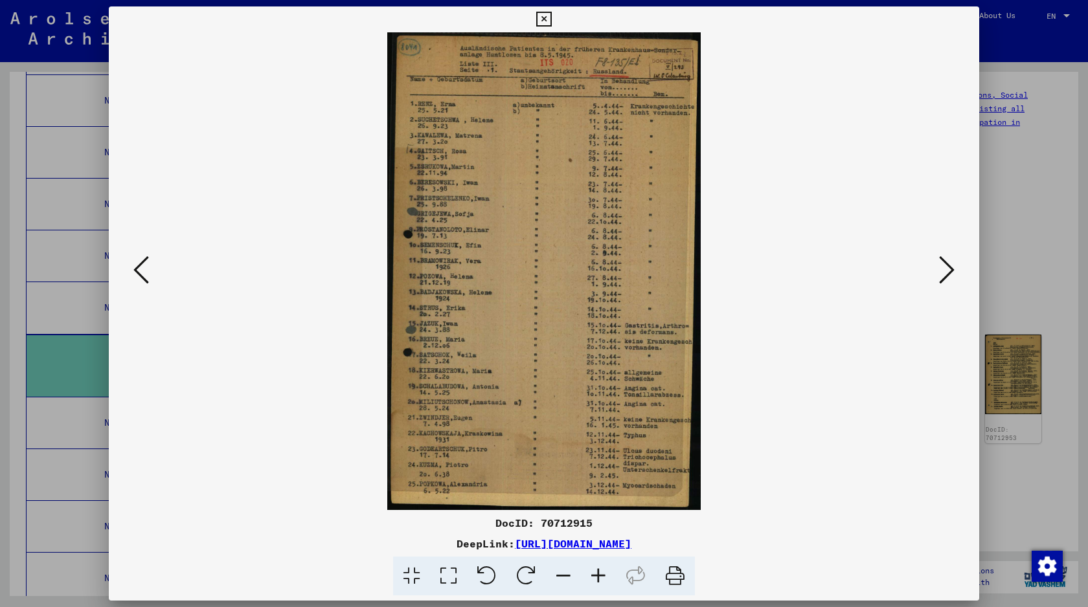
click at [950, 260] on icon at bounding box center [947, 269] width 16 height 31
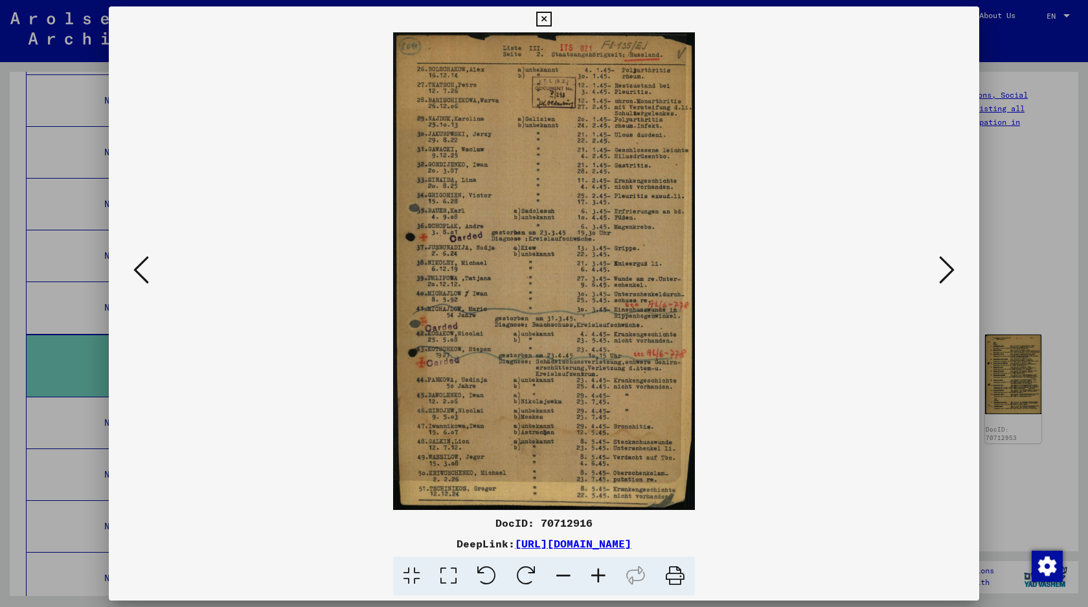
click at [936, 270] on button at bounding box center [946, 271] width 23 height 37
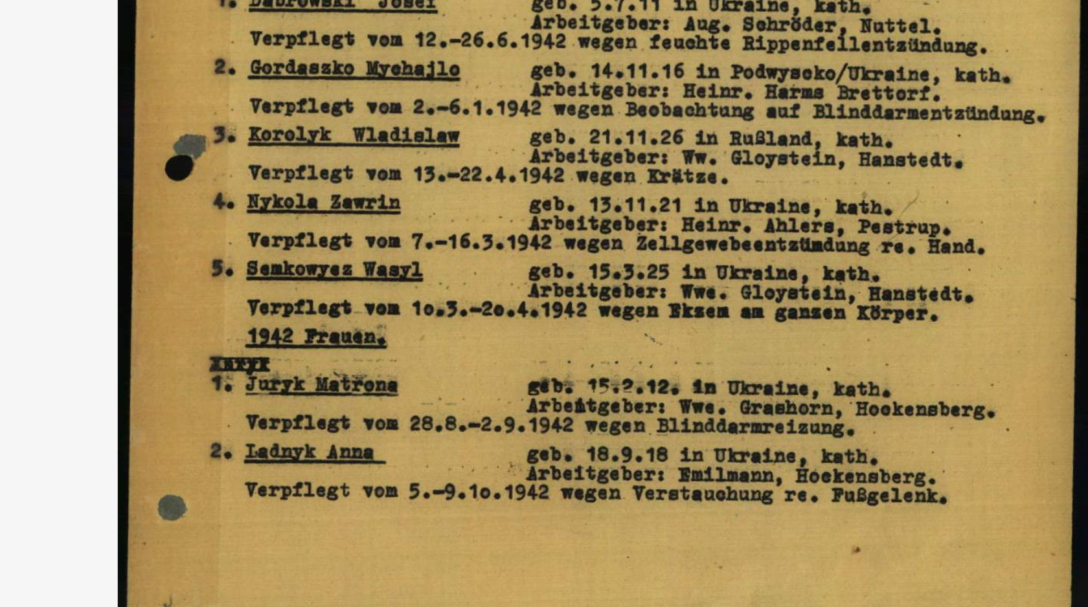
click at [514, 380] on img at bounding box center [544, 271] width 782 height 478
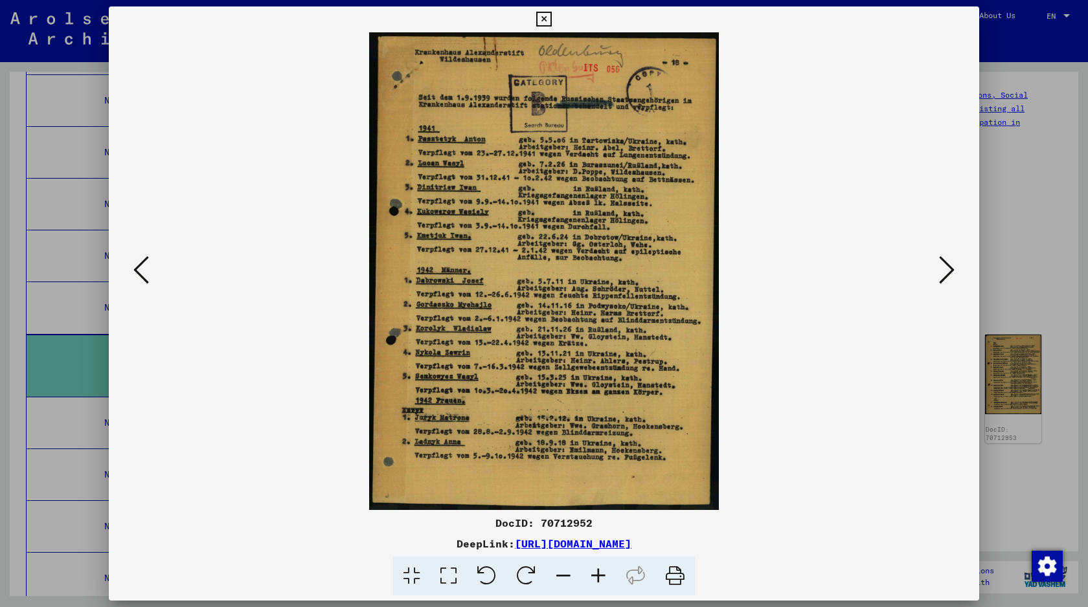
click at [502, 295] on img at bounding box center [544, 271] width 782 height 478
click at [95, 348] on div at bounding box center [544, 303] width 1088 height 607
